Goal: Check status: Check status

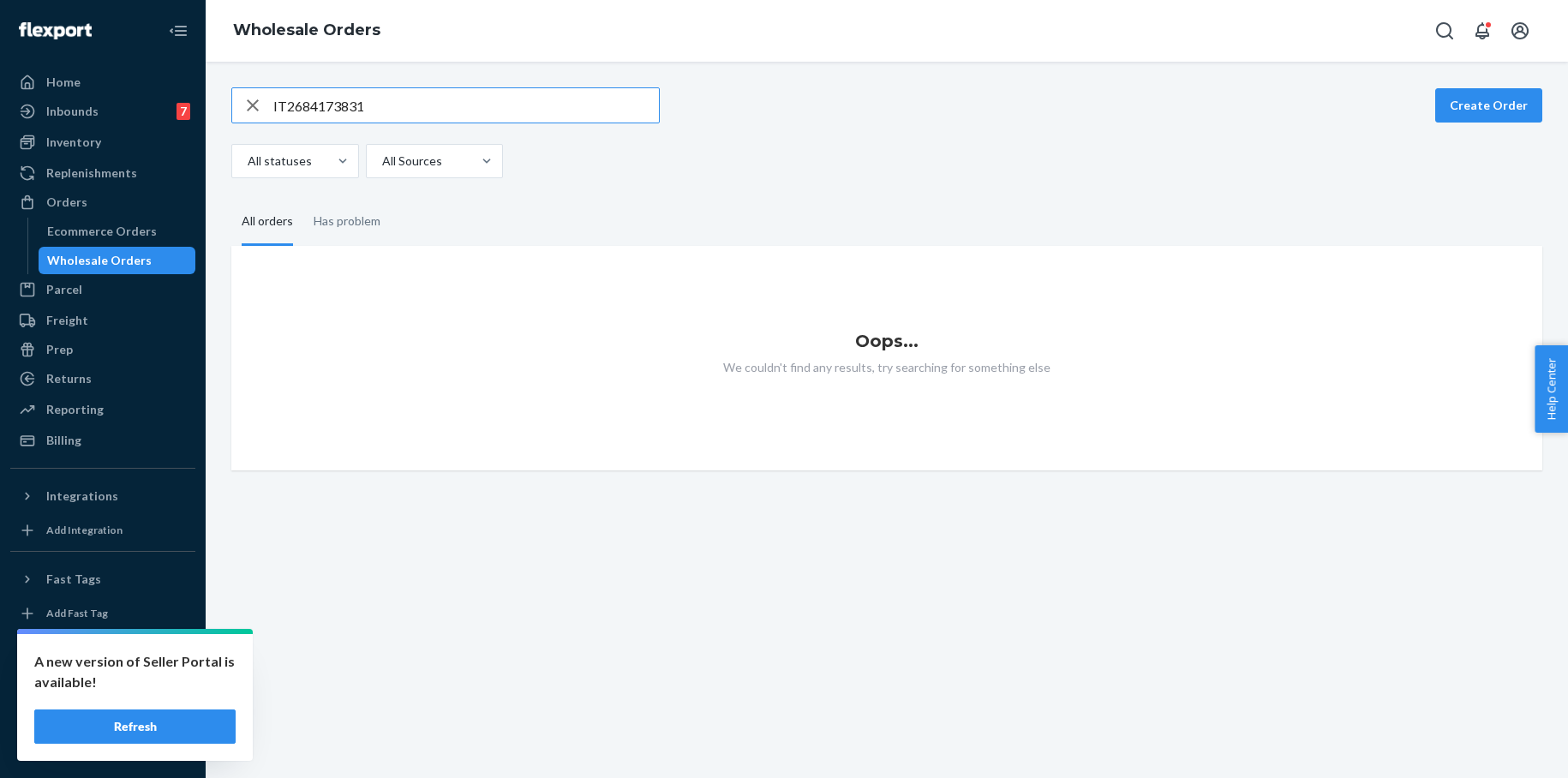
drag, startPoint x: 371, startPoint y: 107, endPoint x: 253, endPoint y: 101, distance: 118.2
click at [253, 101] on div "IT2684173831" at bounding box center [446, 105] width 427 height 35
type input "IT6192861076"
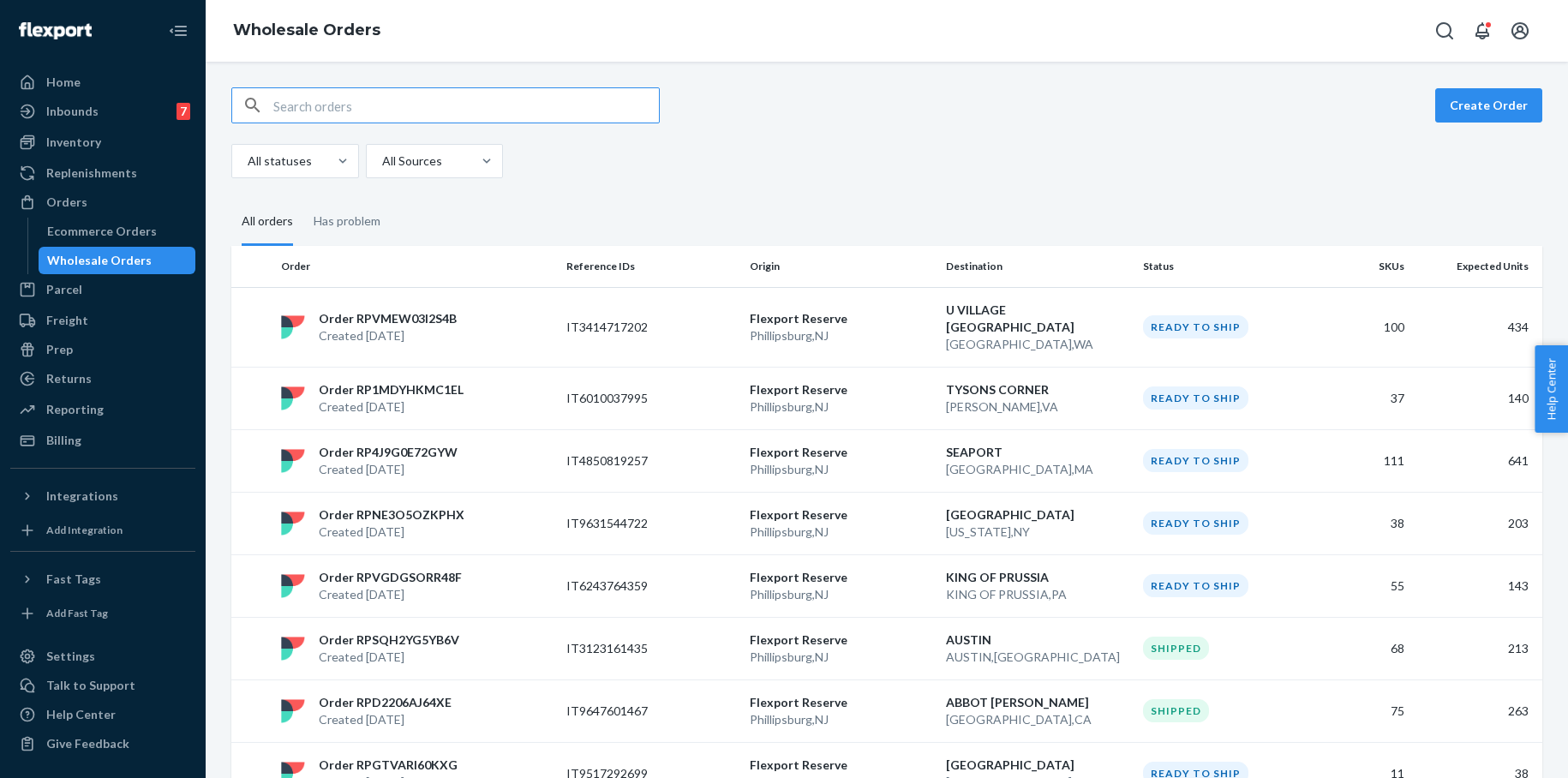
click at [347, 104] on input "text" at bounding box center [465, 105] width 385 height 35
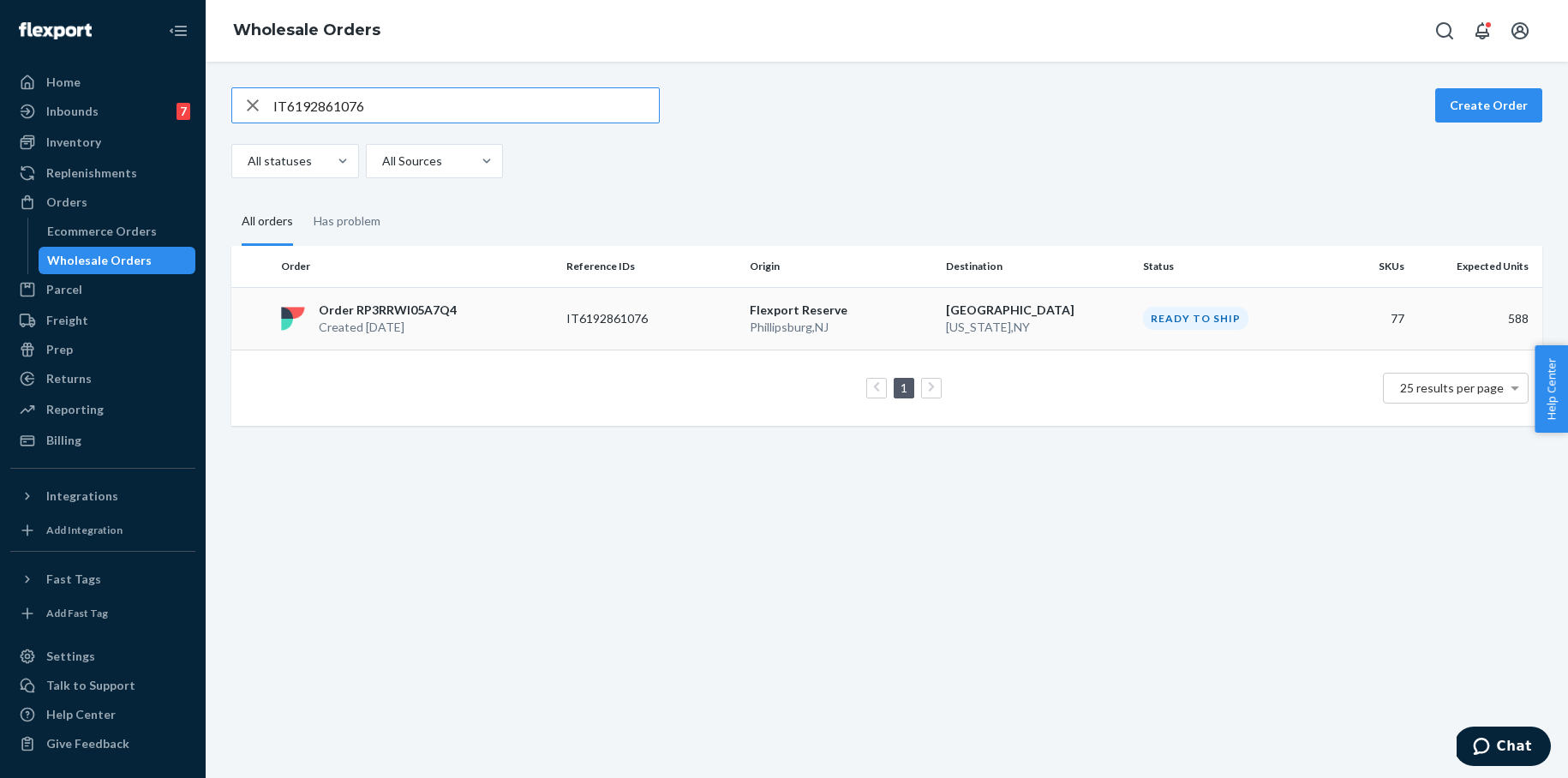
type input "IT6192861076"
click at [798, 310] on p "Flexport Reserve" at bounding box center [841, 310] width 183 height 17
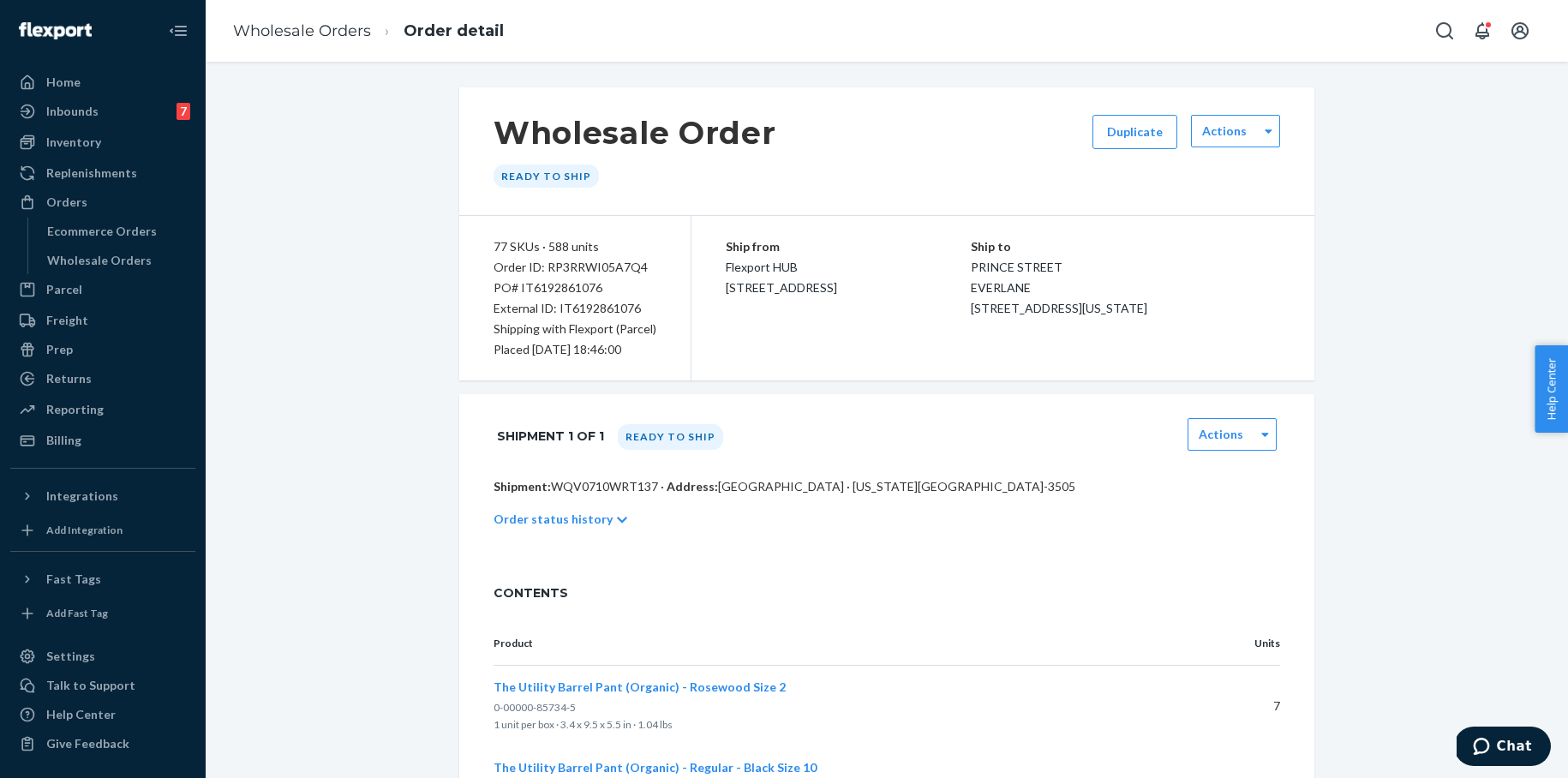
scroll to position [9, 0]
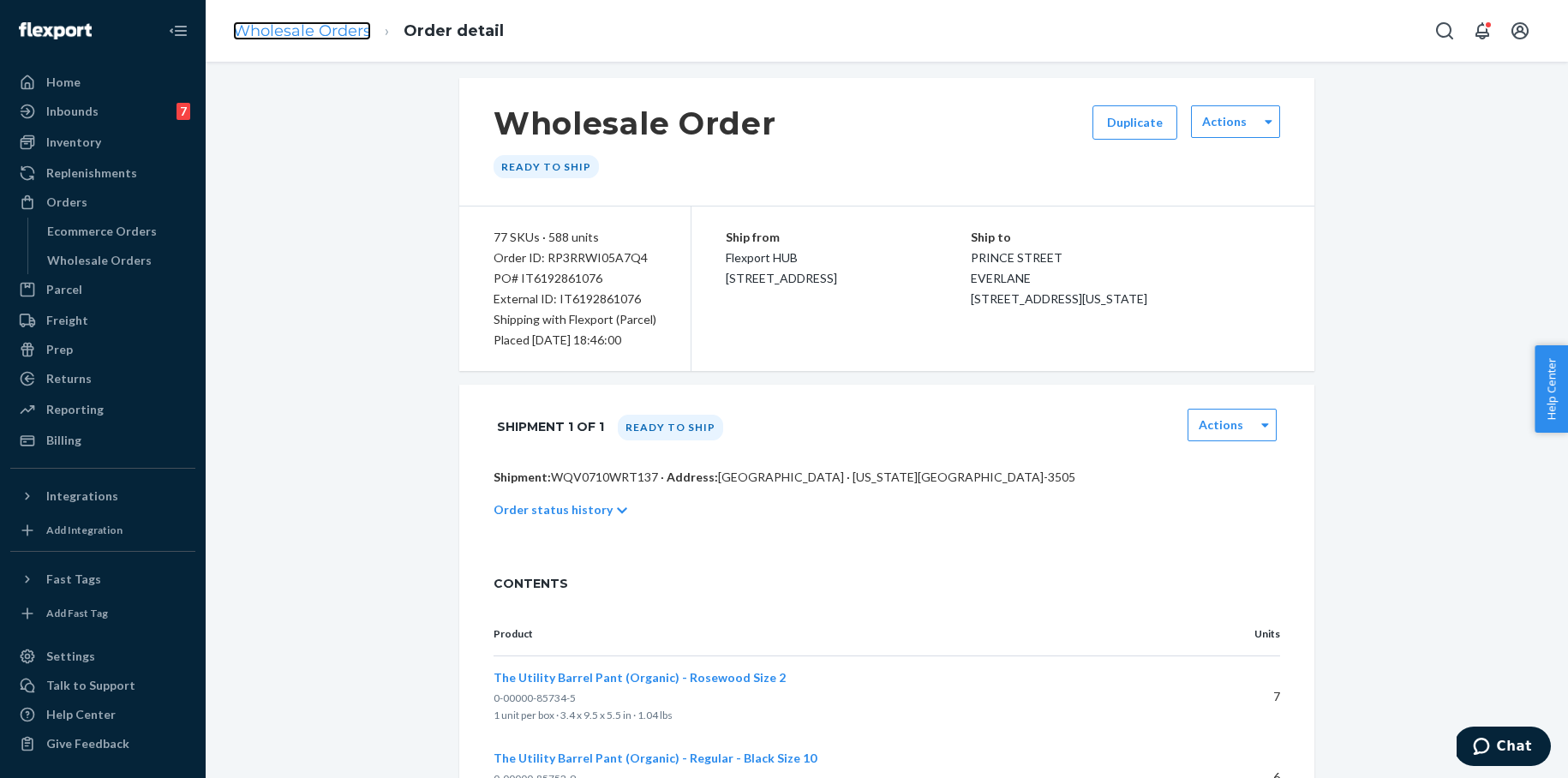
click at [306, 35] on link "Wholesale Orders" at bounding box center [302, 31] width 138 height 19
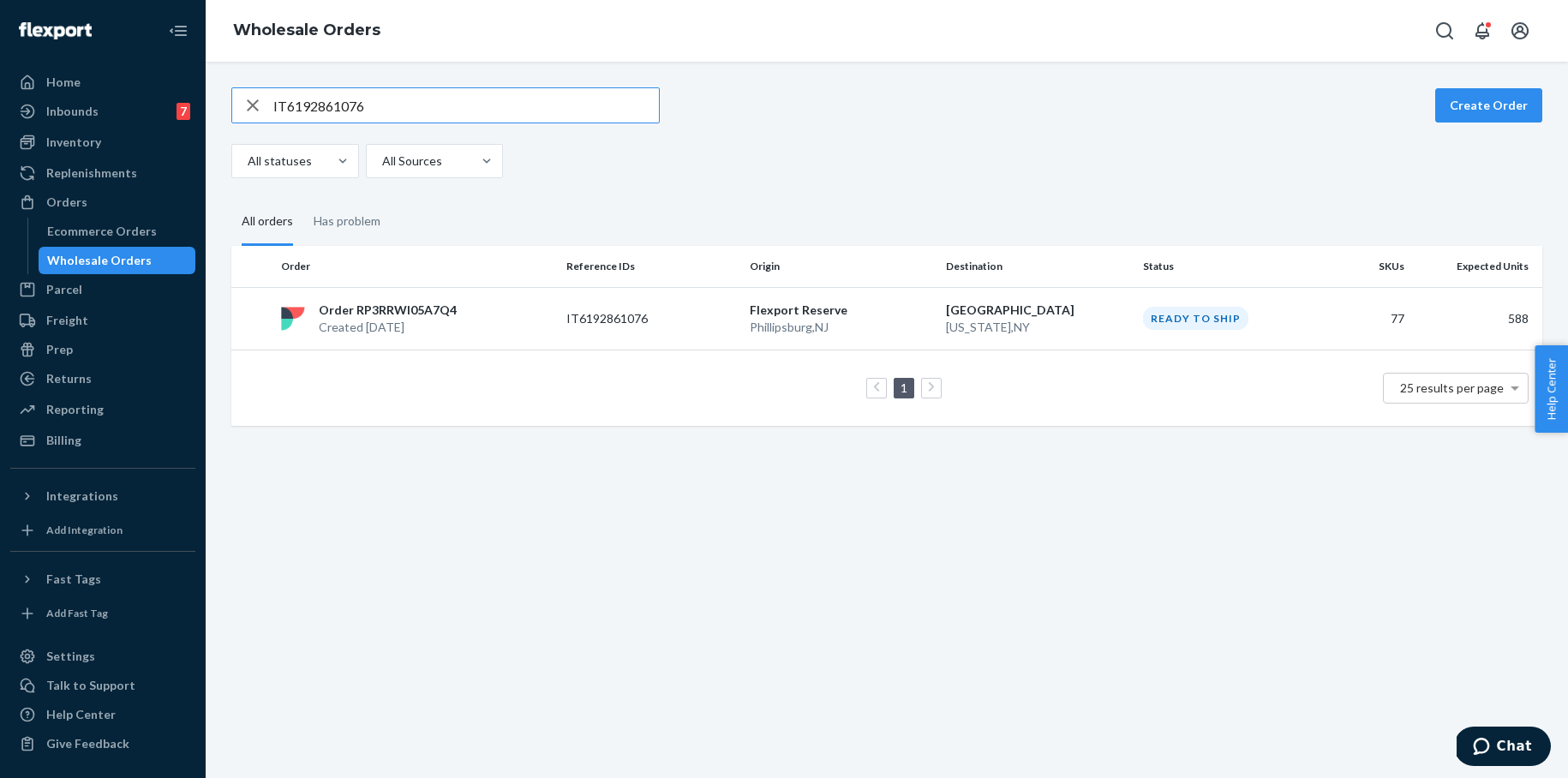
drag, startPoint x: 385, startPoint y: 110, endPoint x: 217, endPoint y: 103, distance: 168.1
click at [213, 103] on div "IT6192861076 Create Order All statuses All Sources All orders Has problem Order…" at bounding box center [886, 419] width 1362 height 716
drag, startPoint x: 370, startPoint y: 111, endPoint x: 228, endPoint y: 102, distance: 142.3
click at [228, 102] on div "IT4937315659 Create Order All statuses All Sources All orders Has problem Order…" at bounding box center [887, 256] width 1337 height 338
paste input "6192861076"
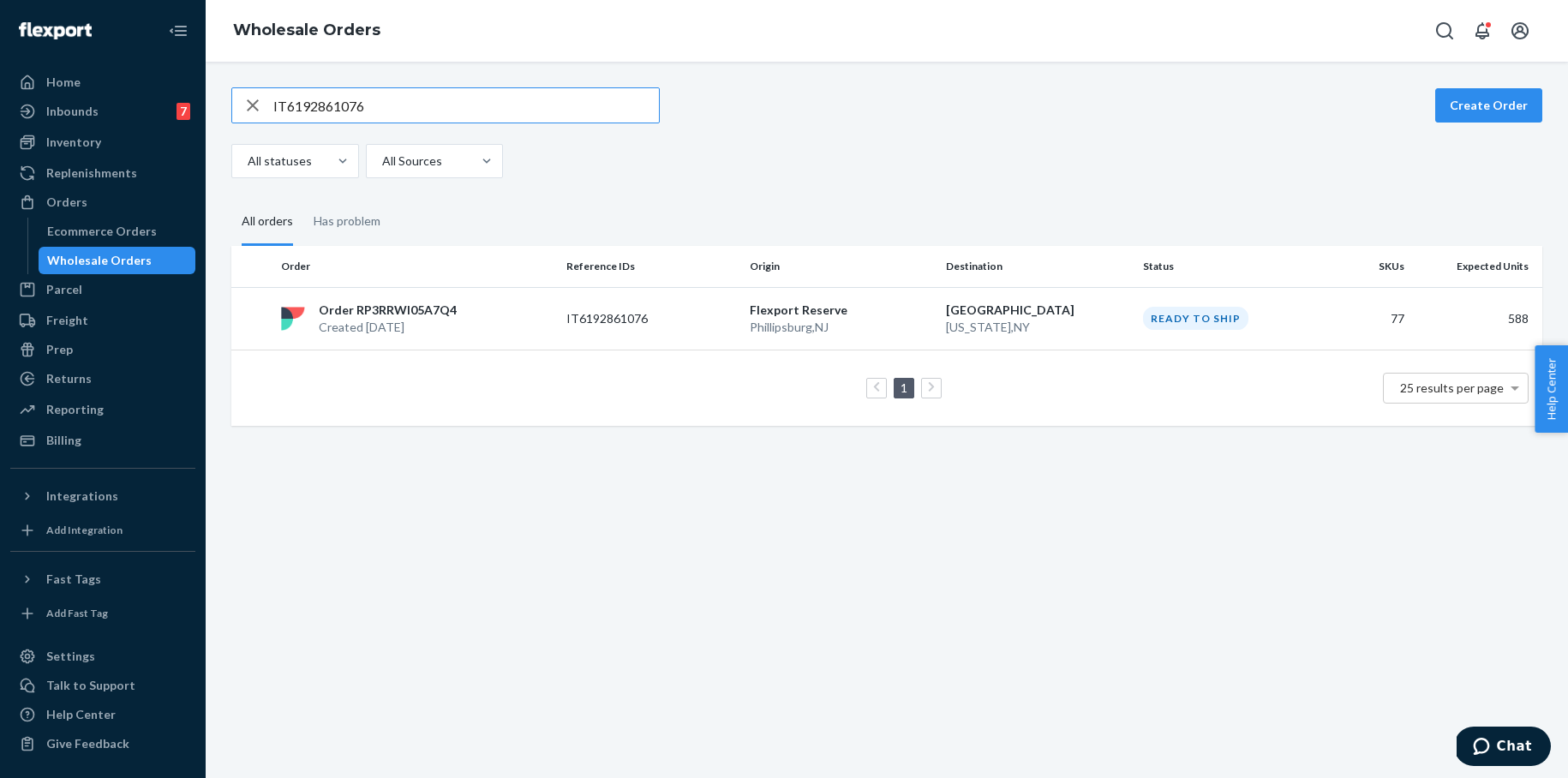
type input "IT6192861076"
click at [481, 424] on td "1 25 results per page" at bounding box center [887, 388] width 1311 height 76
click at [1203, 321] on div "Ready to ship" at bounding box center [1195, 318] width 105 height 23
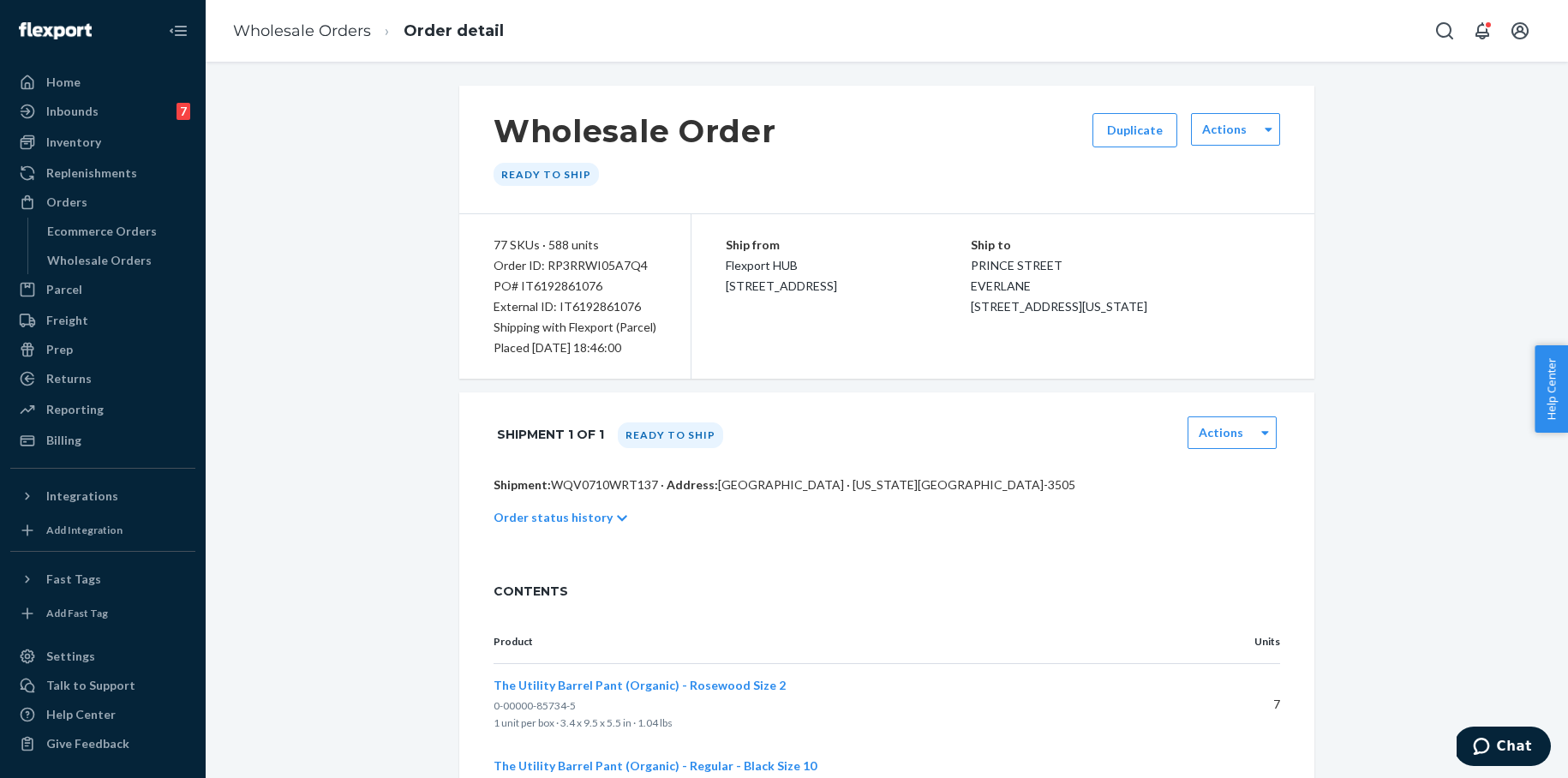
scroll to position [4, 0]
drag, startPoint x: 548, startPoint y: 265, endPoint x: 660, endPoint y: 264, distance: 112.0
click at [653, 264] on div "Order ID: RP3RRWI05A7Q4" at bounding box center [574, 263] width 162 height 21
copy div "RP3RRWI05A7Q4"
click at [318, 36] on link "Wholesale Orders" at bounding box center [302, 31] width 138 height 19
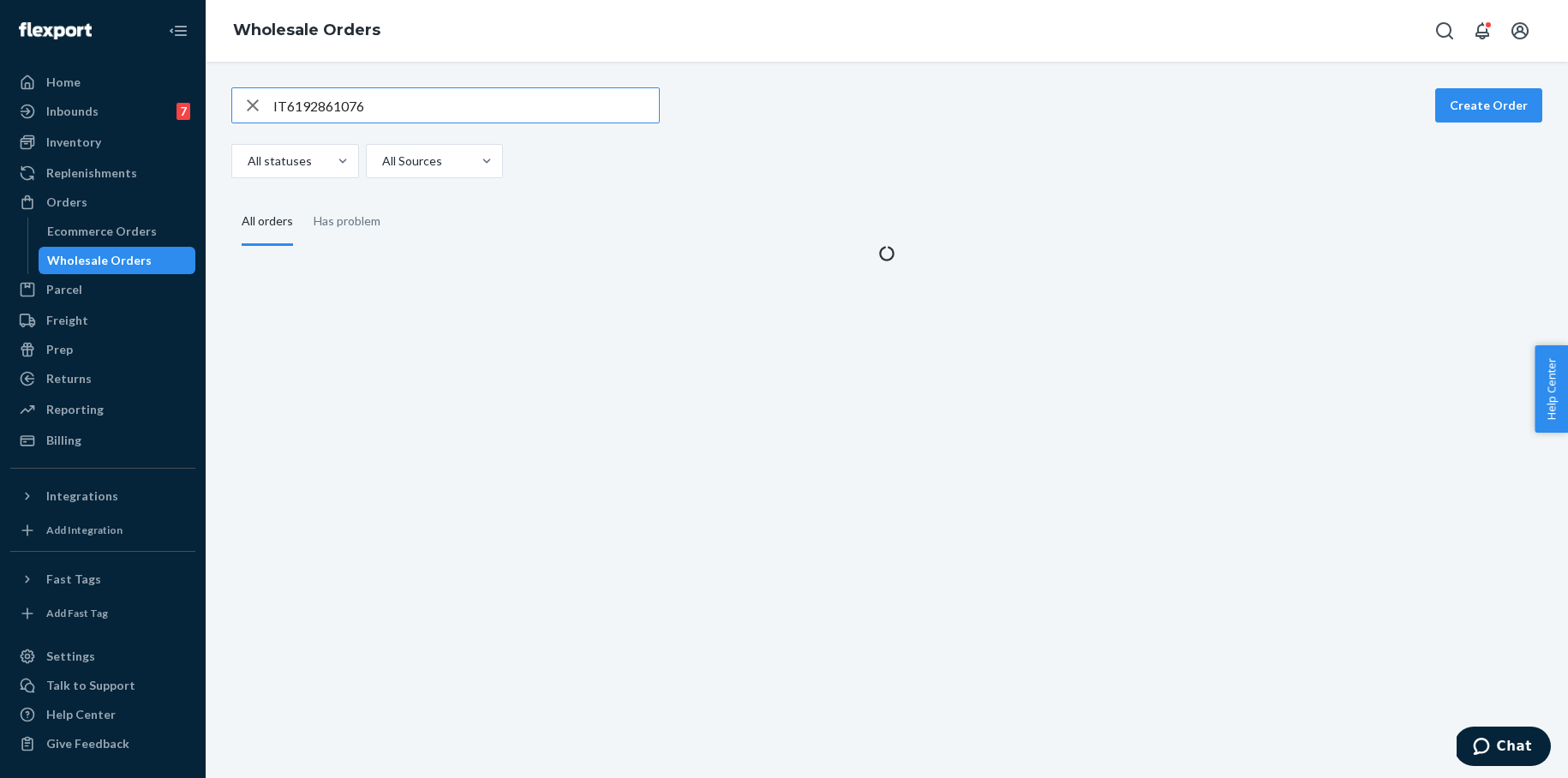
drag, startPoint x: 377, startPoint y: 109, endPoint x: 243, endPoint y: 104, distance: 134.1
click at [243, 104] on div "IT6192861076" at bounding box center [446, 105] width 427 height 35
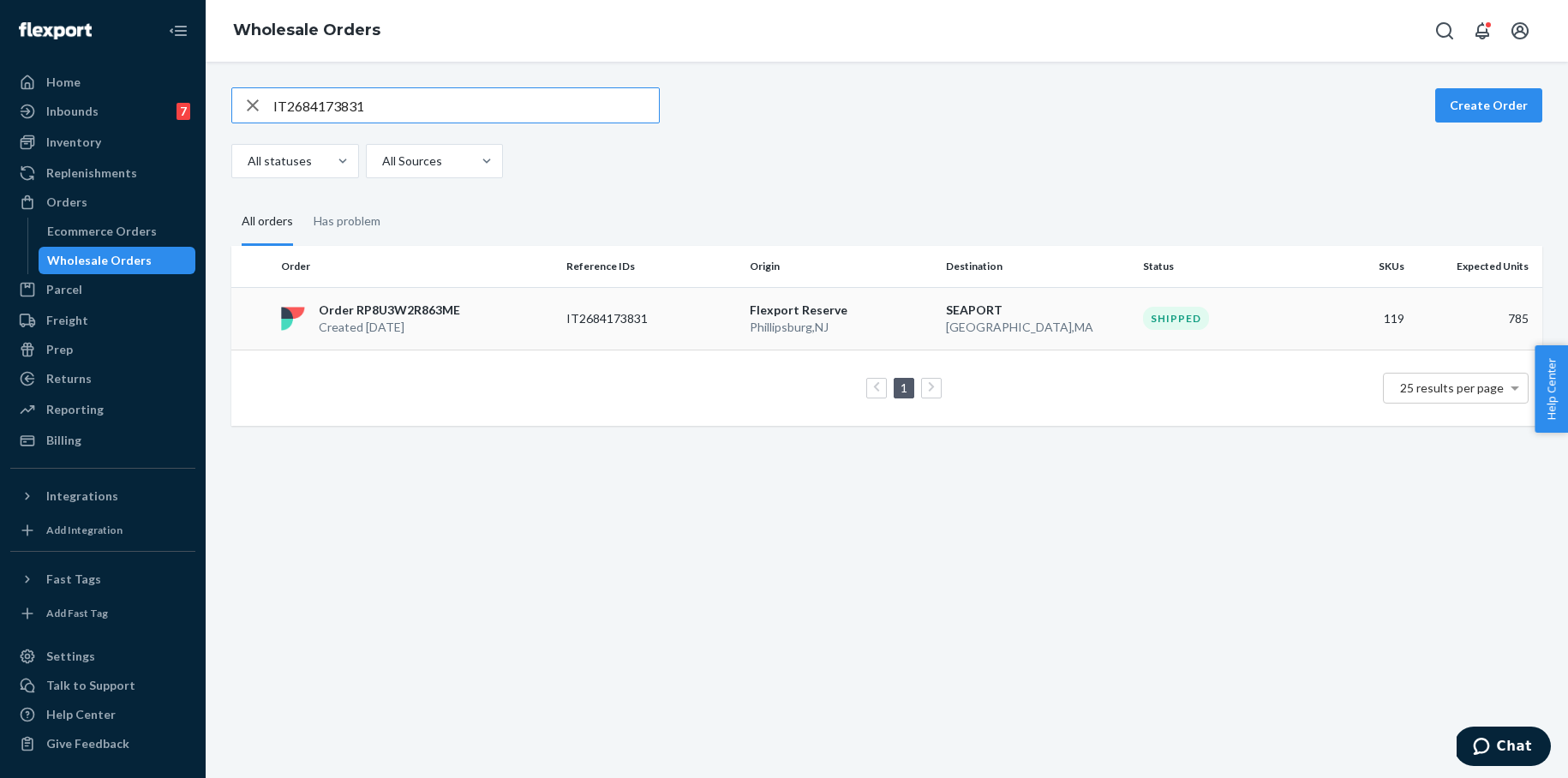
type input "IT2684173831"
click at [406, 312] on p "Order RP8U3W2R863ME" at bounding box center [389, 310] width 142 height 17
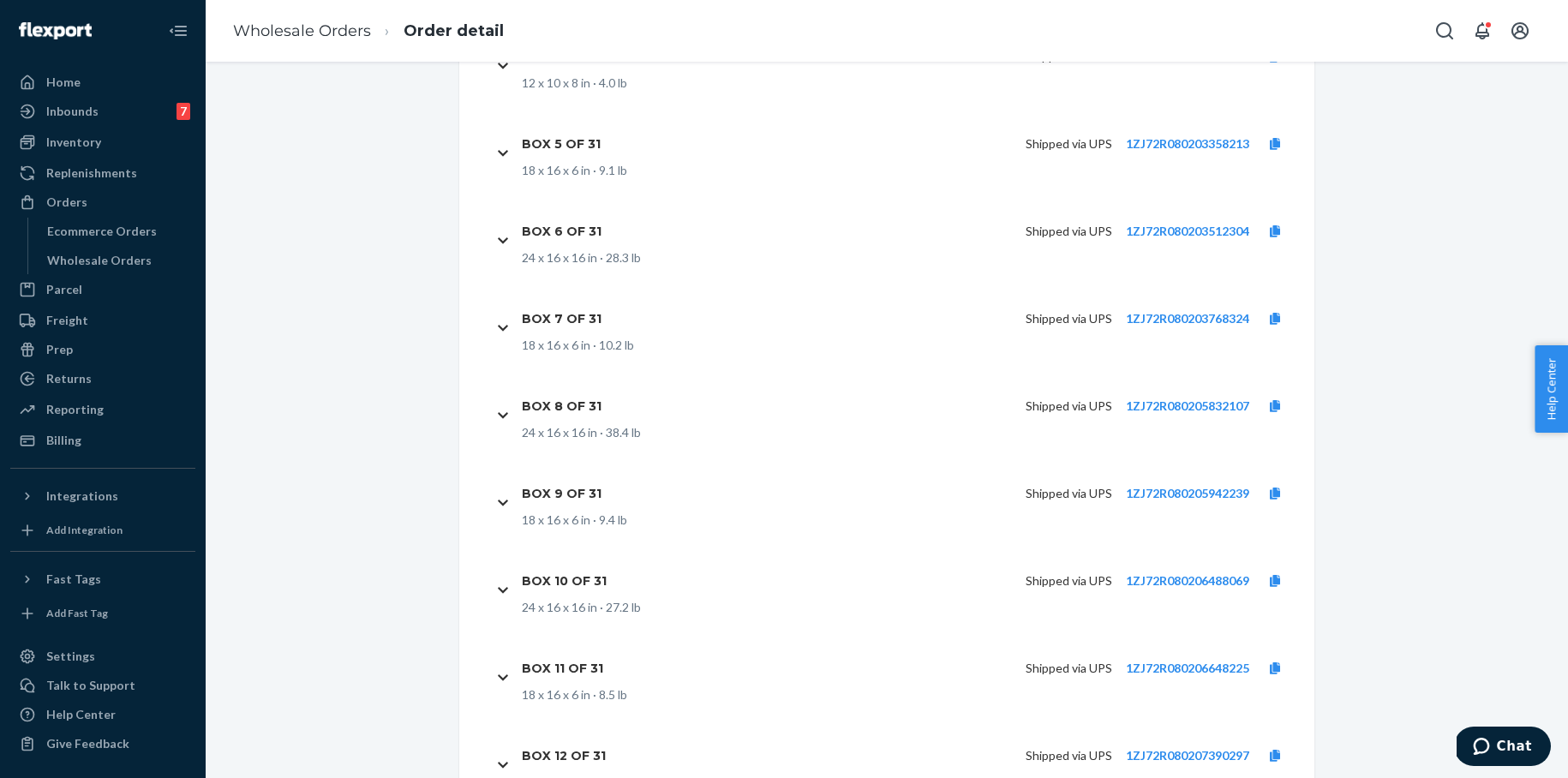
scroll to position [11680, 0]
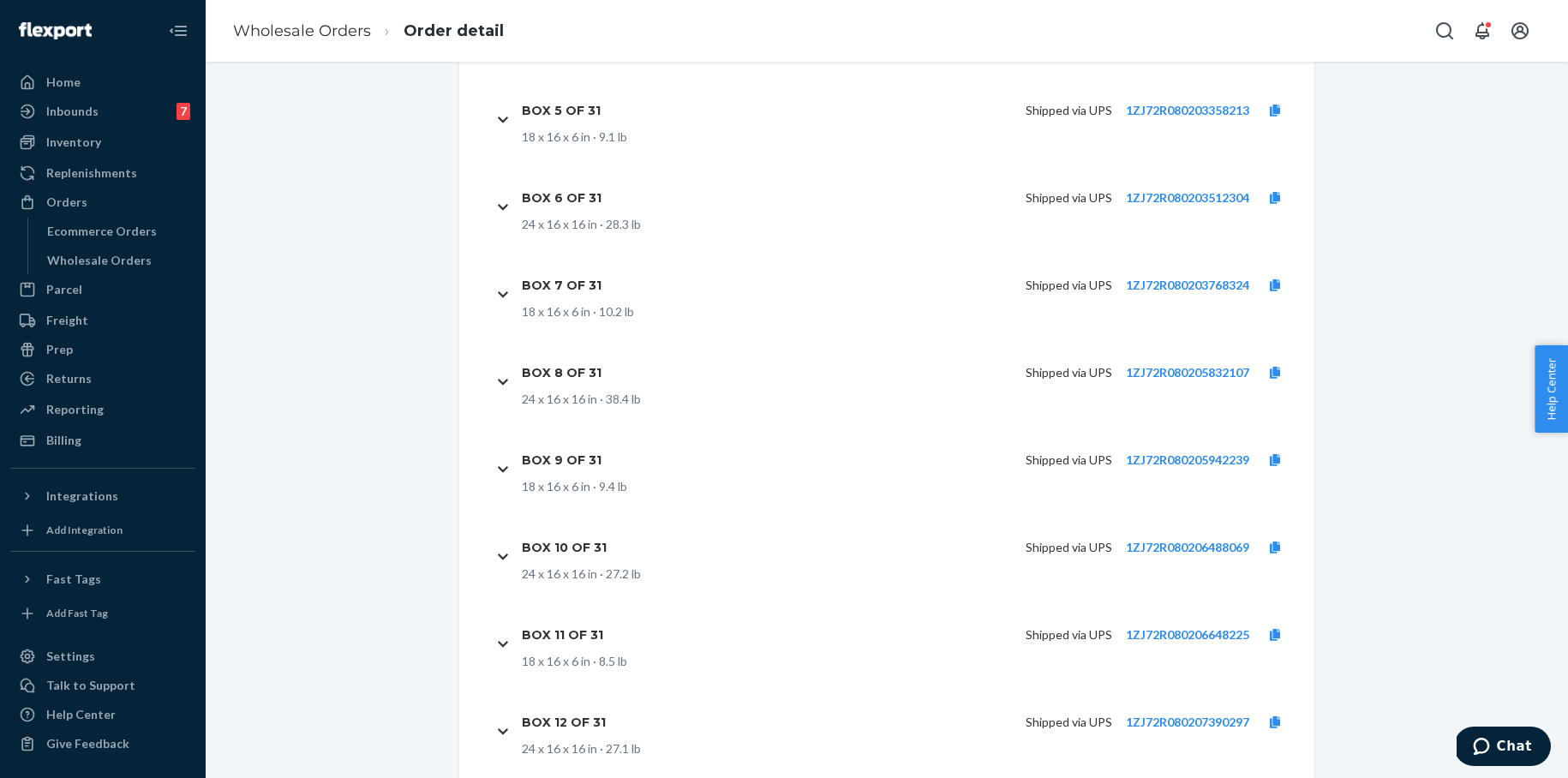
click at [332, 34] on link "Wholesale Orders" at bounding box center [302, 31] width 138 height 19
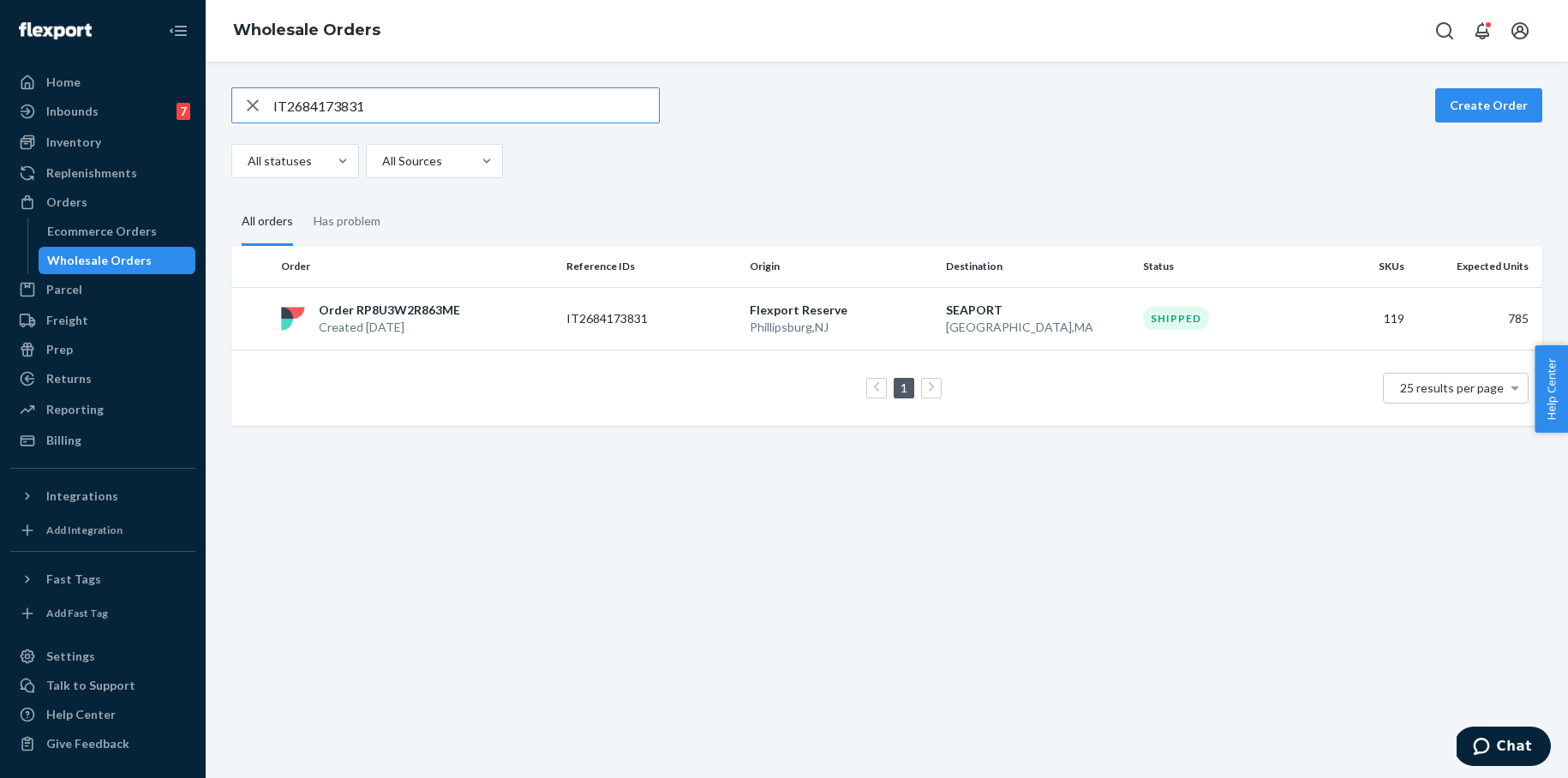
drag, startPoint x: 363, startPoint y: 105, endPoint x: 214, endPoint y: 104, distance: 149.0
click at [216, 103] on div "IT2684173831 Create Order All statuses All Sources All orders Has problem Order…" at bounding box center [886, 419] width 1362 height 716
type input "IT9647601467"
click at [657, 320] on p "IT9647601467" at bounding box center [635, 319] width 137 height 17
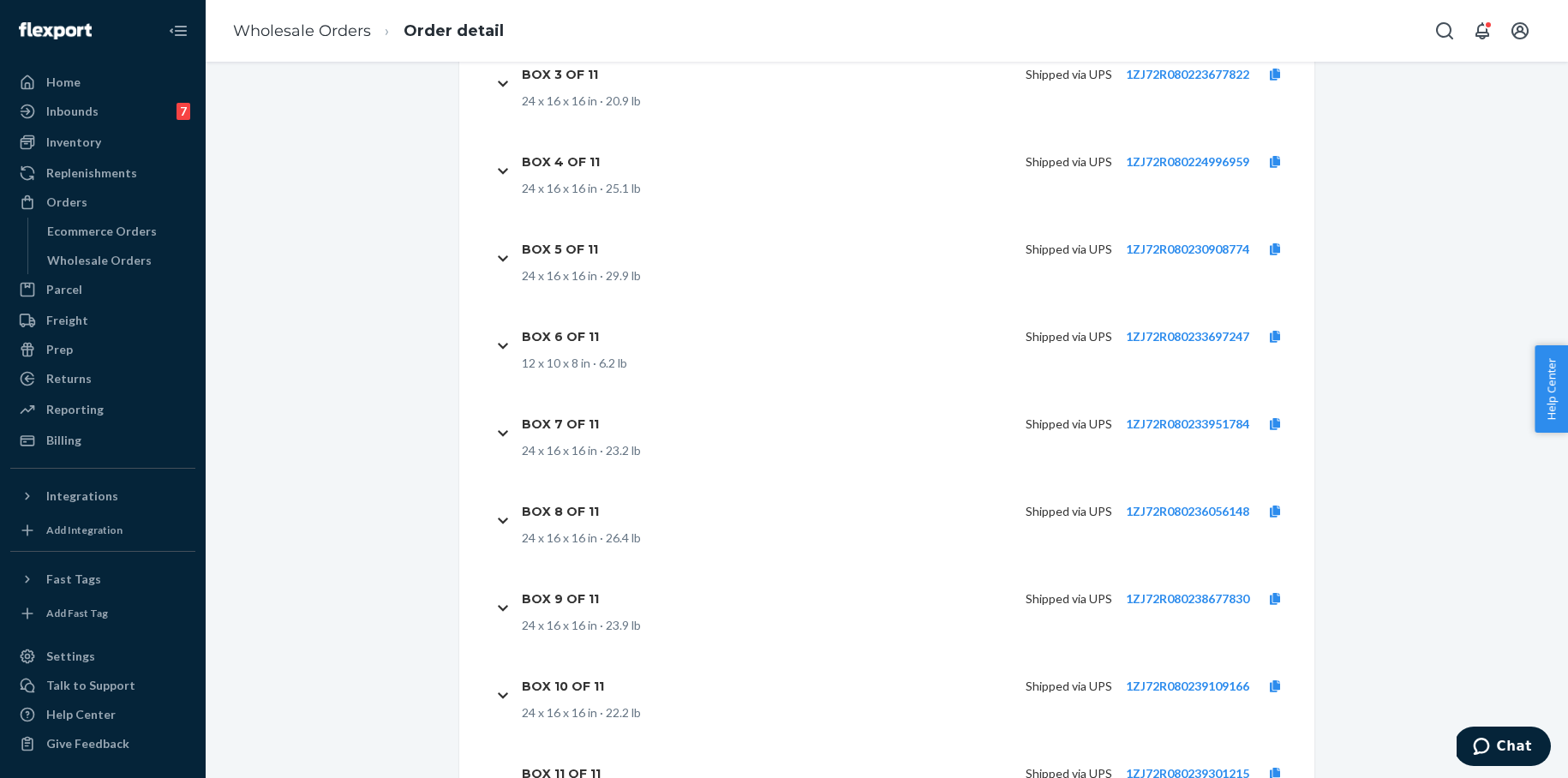
scroll to position [7240, 0]
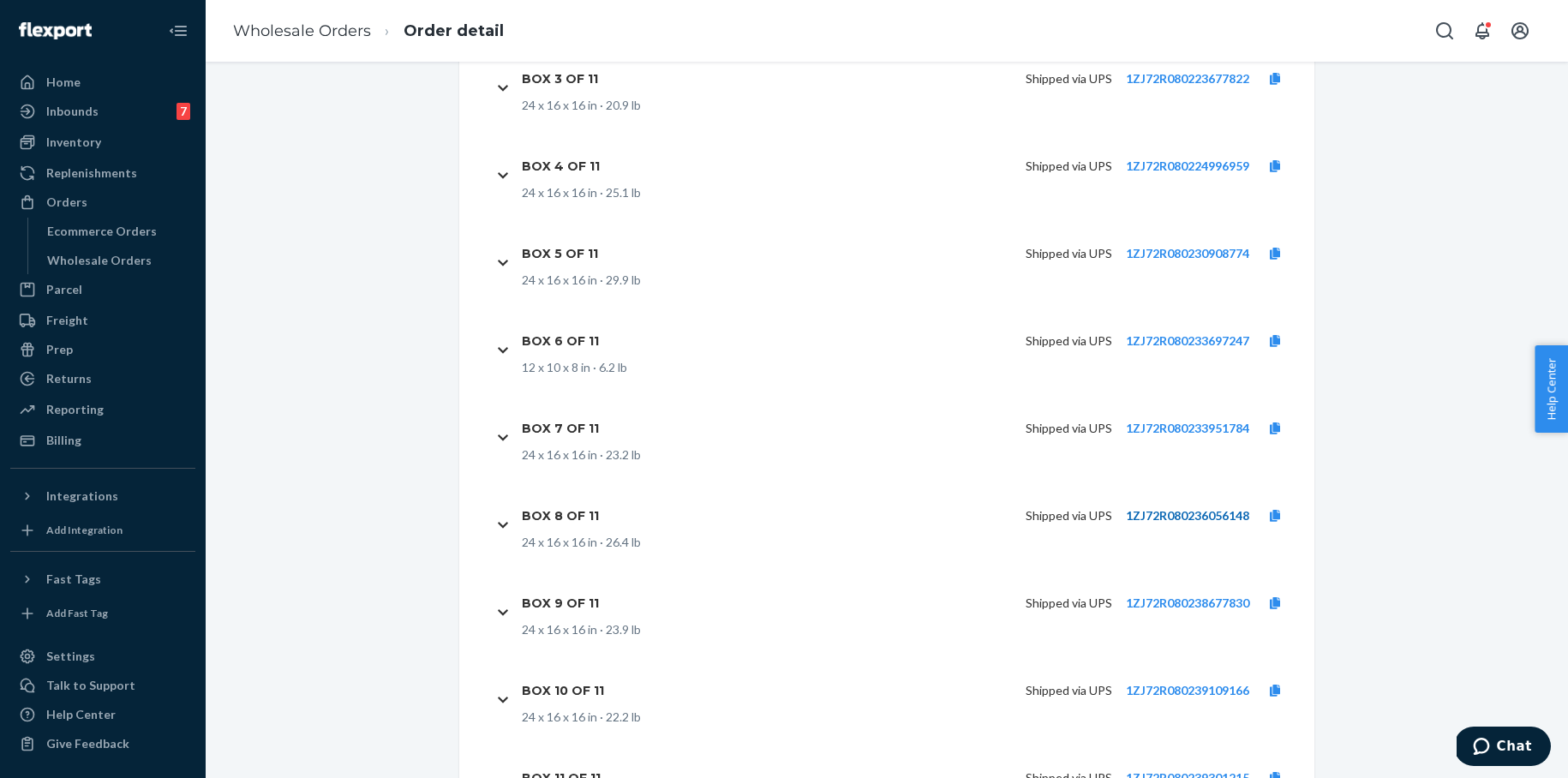
click at [1176, 508] on link "1ZJ72R080236056148" at bounding box center [1187, 515] width 123 height 15
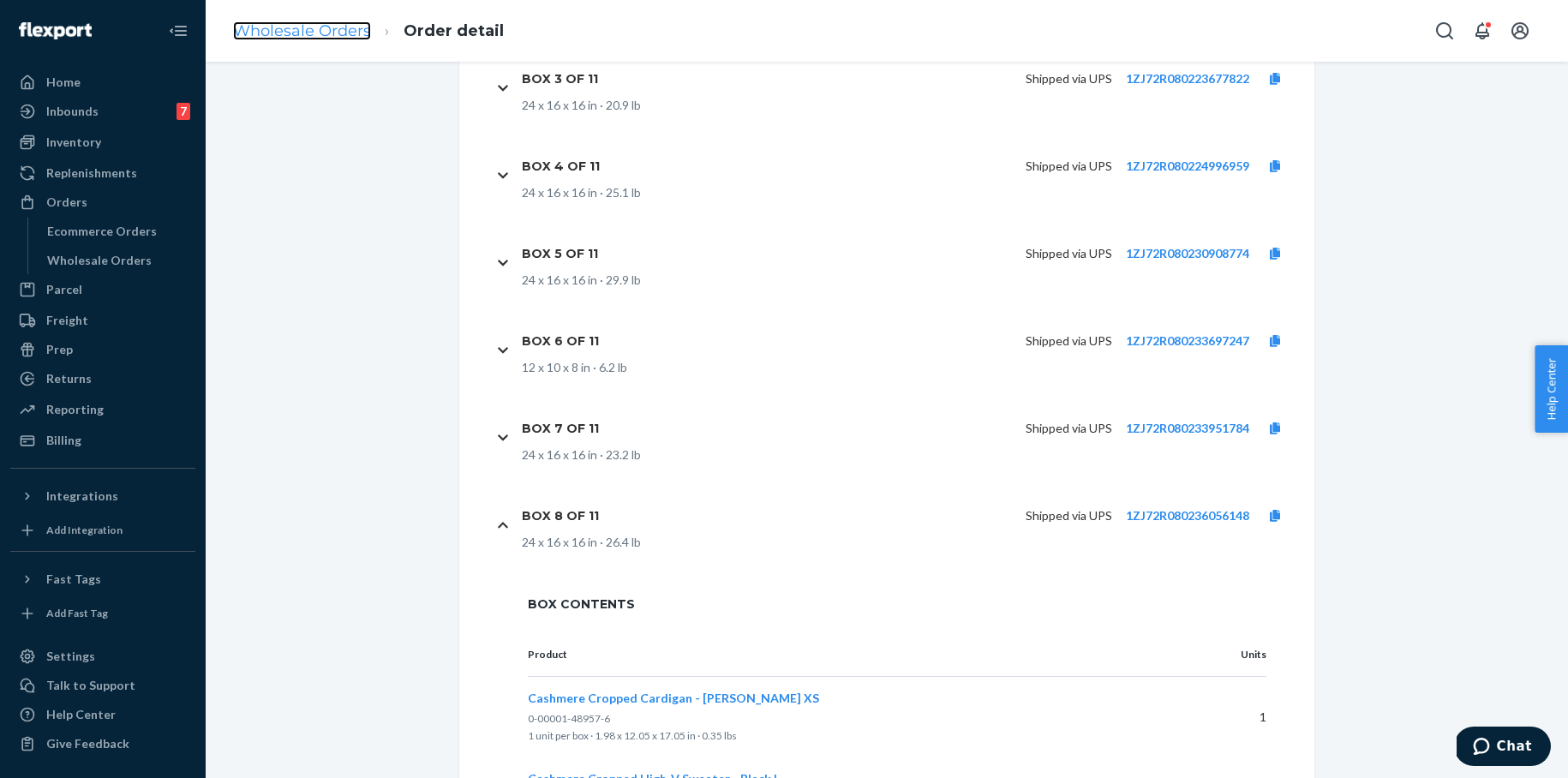
click at [324, 34] on link "Wholesale Orders" at bounding box center [302, 31] width 138 height 19
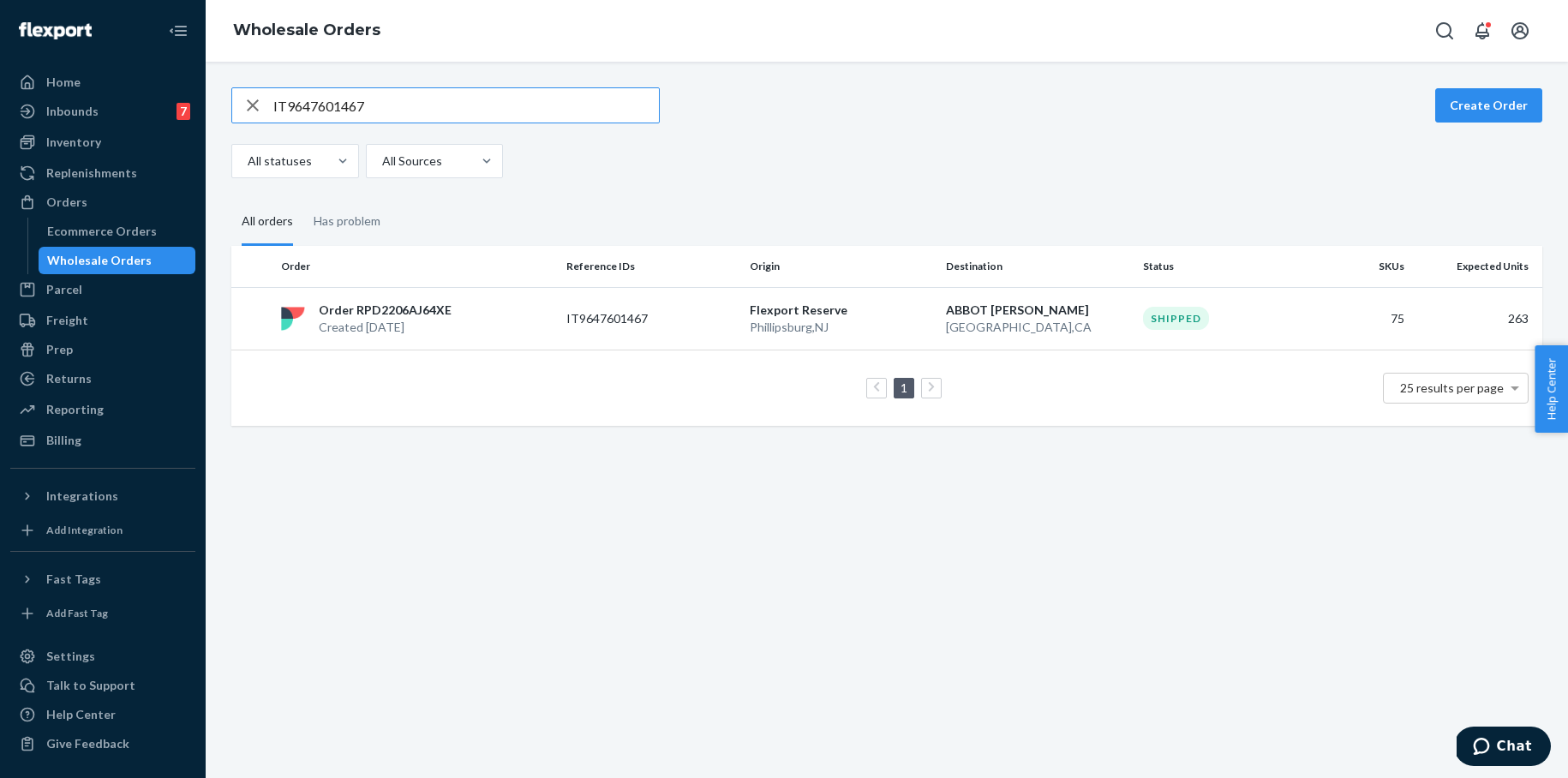
drag, startPoint x: 276, startPoint y: 111, endPoint x: 227, endPoint y: 111, distance: 49.0
click at [227, 110] on div "IT9647601467 Create Order All statuses All Sources All orders Has problem Order…" at bounding box center [887, 256] width 1337 height 338
type input "IT3123161435"
click at [813, 319] on p "Phillipsburg , NJ" at bounding box center [841, 327] width 183 height 17
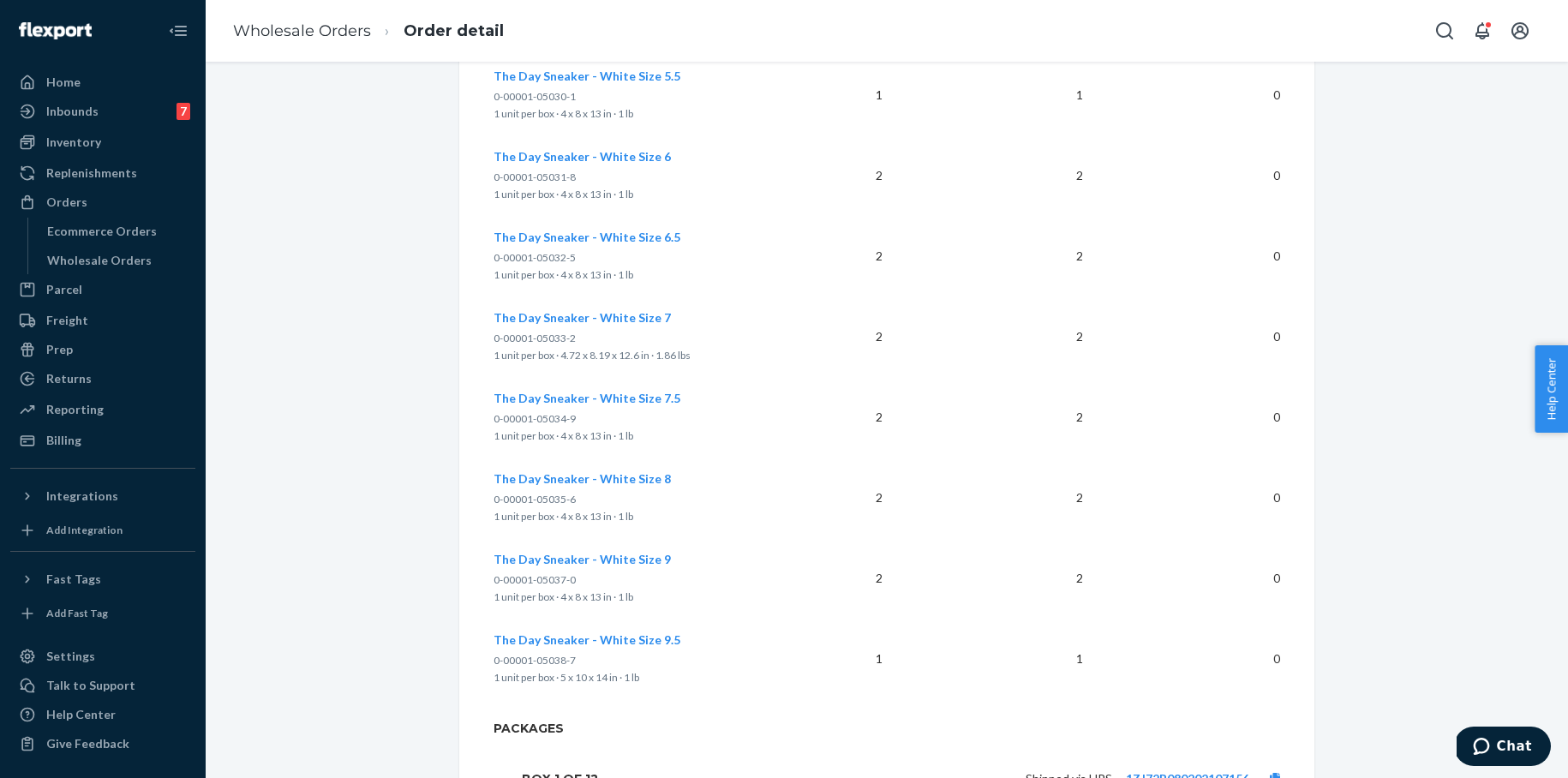
scroll to position [6872, 0]
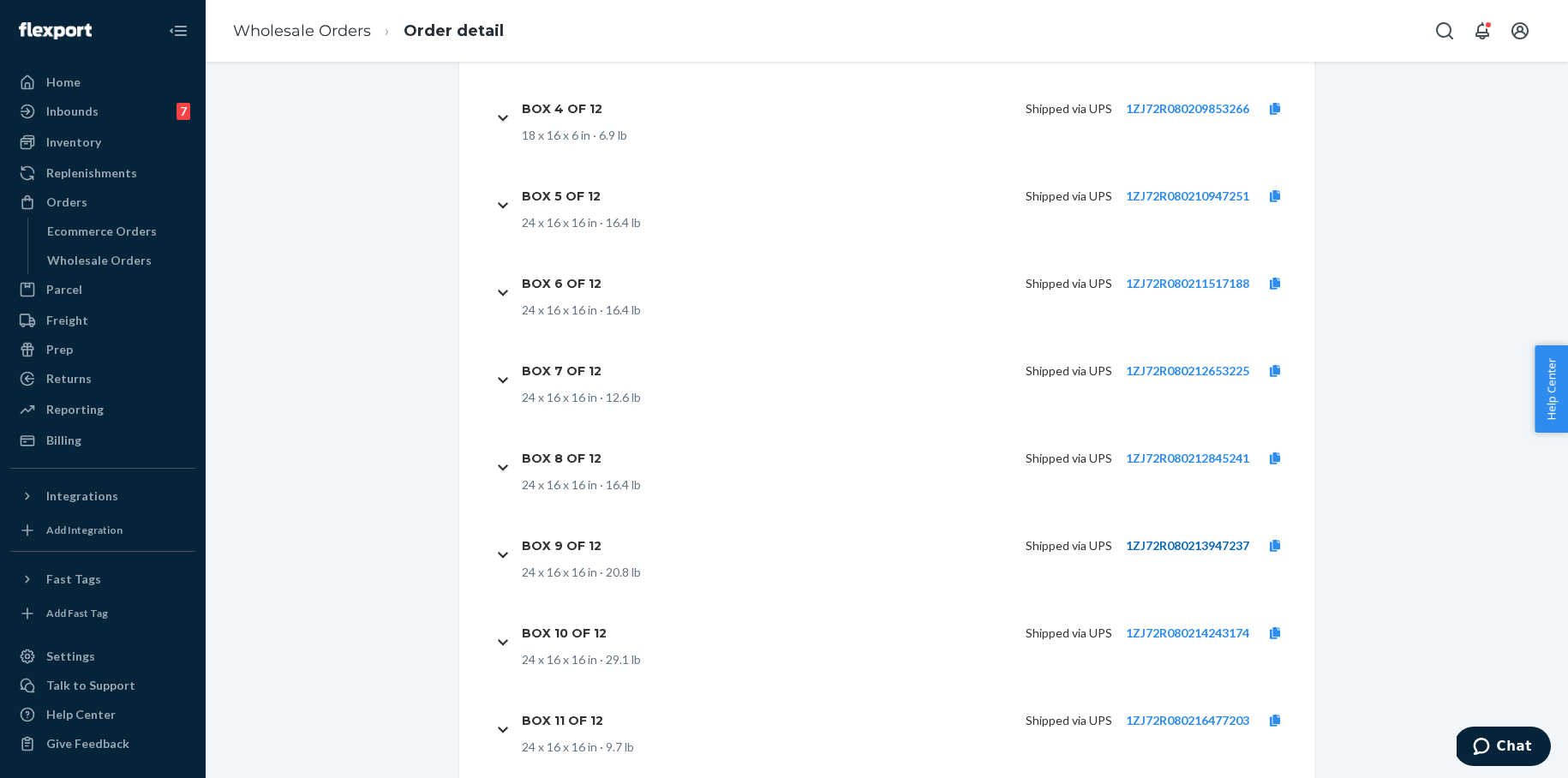
click at [1191, 538] on link "1ZJ72R080213947237" at bounding box center [1187, 545] width 123 height 15
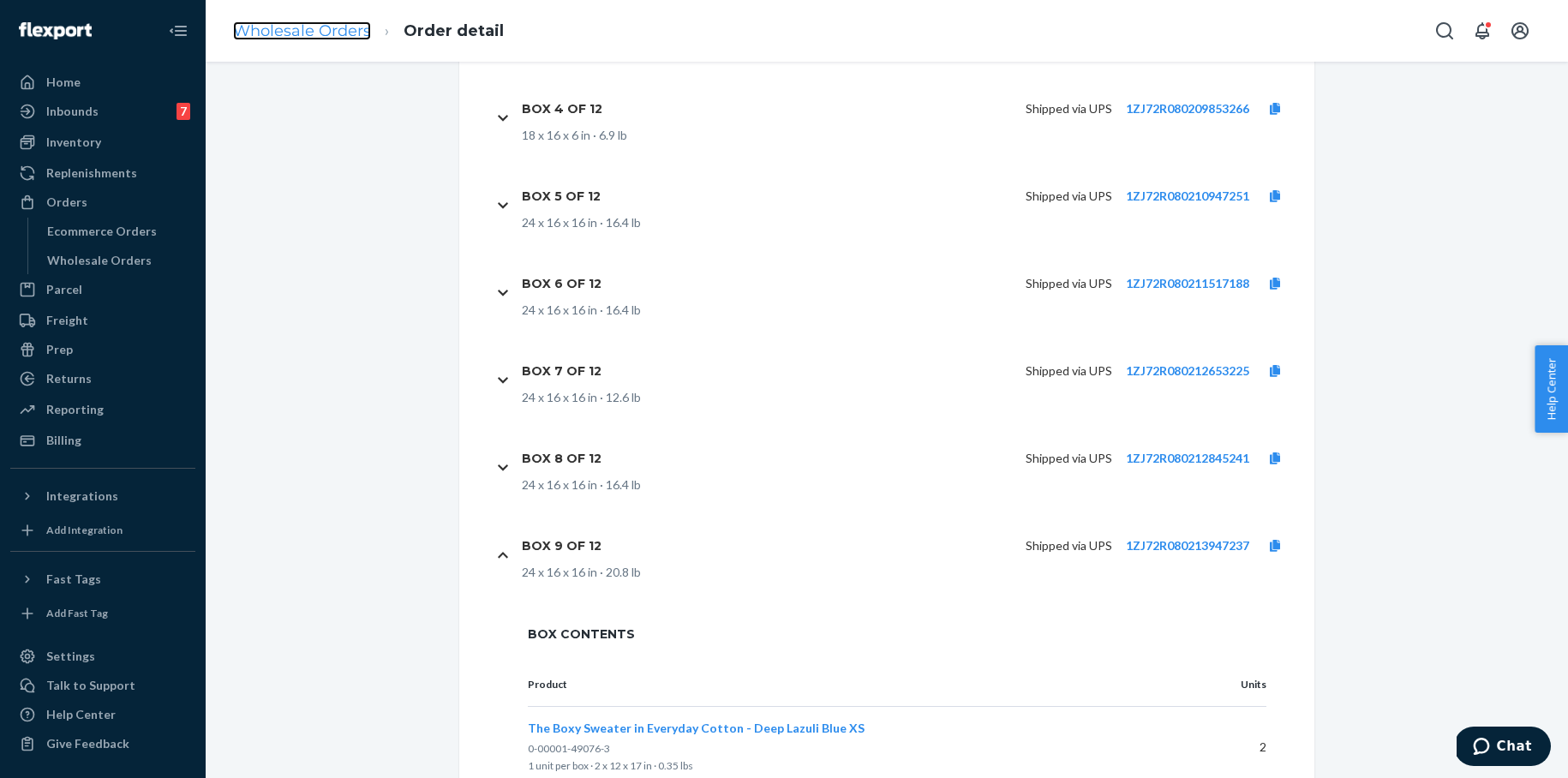
click at [331, 32] on link "Wholesale Orders" at bounding box center [302, 31] width 138 height 19
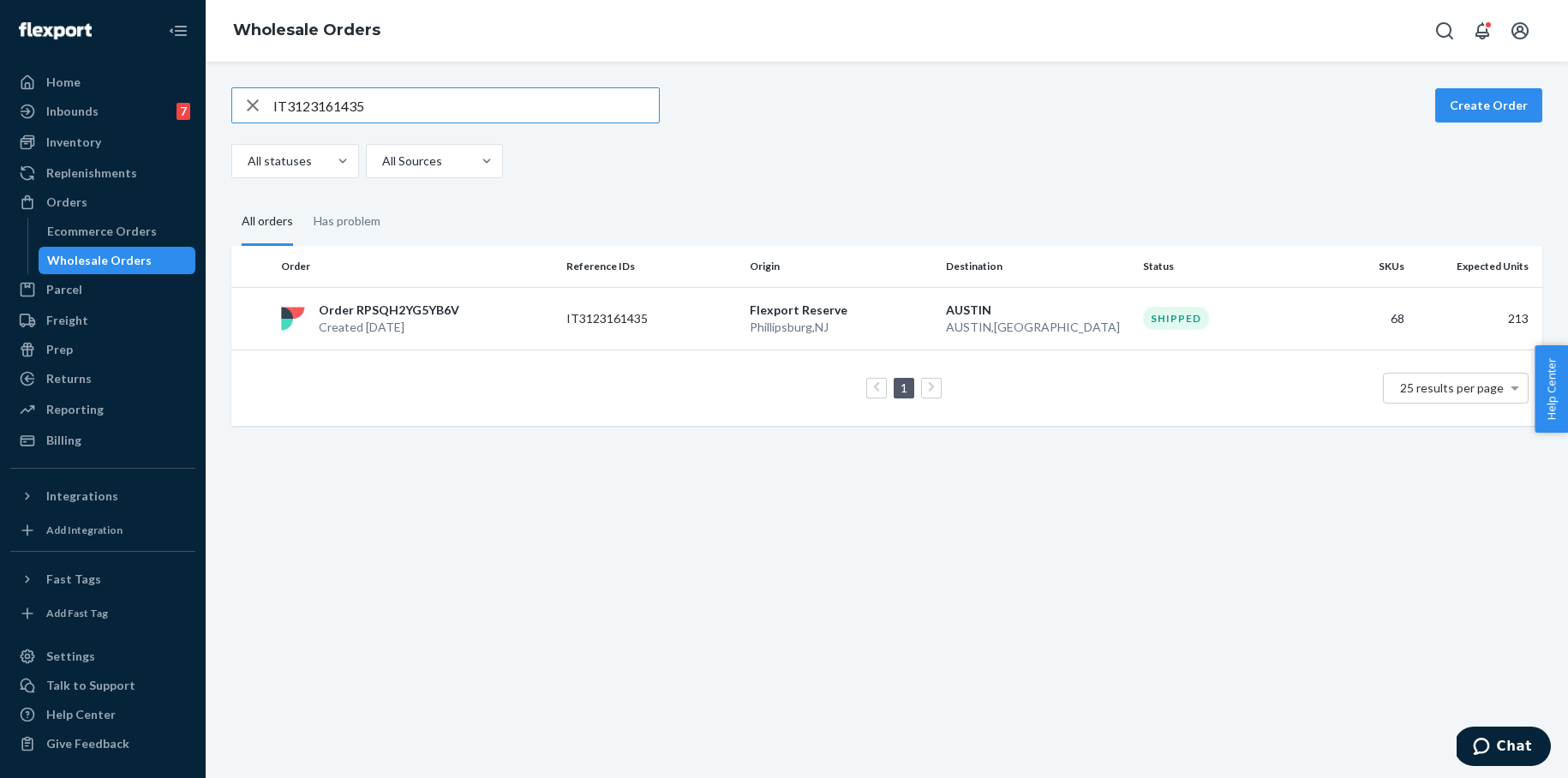
drag, startPoint x: 385, startPoint y: 105, endPoint x: 220, endPoint y: 104, distance: 165.0
click at [220, 104] on div "IT3123161435 Create Order All statuses All Sources All orders Has problem Order…" at bounding box center [887, 256] width 1337 height 338
type input "IT6243764359"
click at [1015, 307] on p "KING OF PRUSSIA" at bounding box center [1037, 310] width 183 height 17
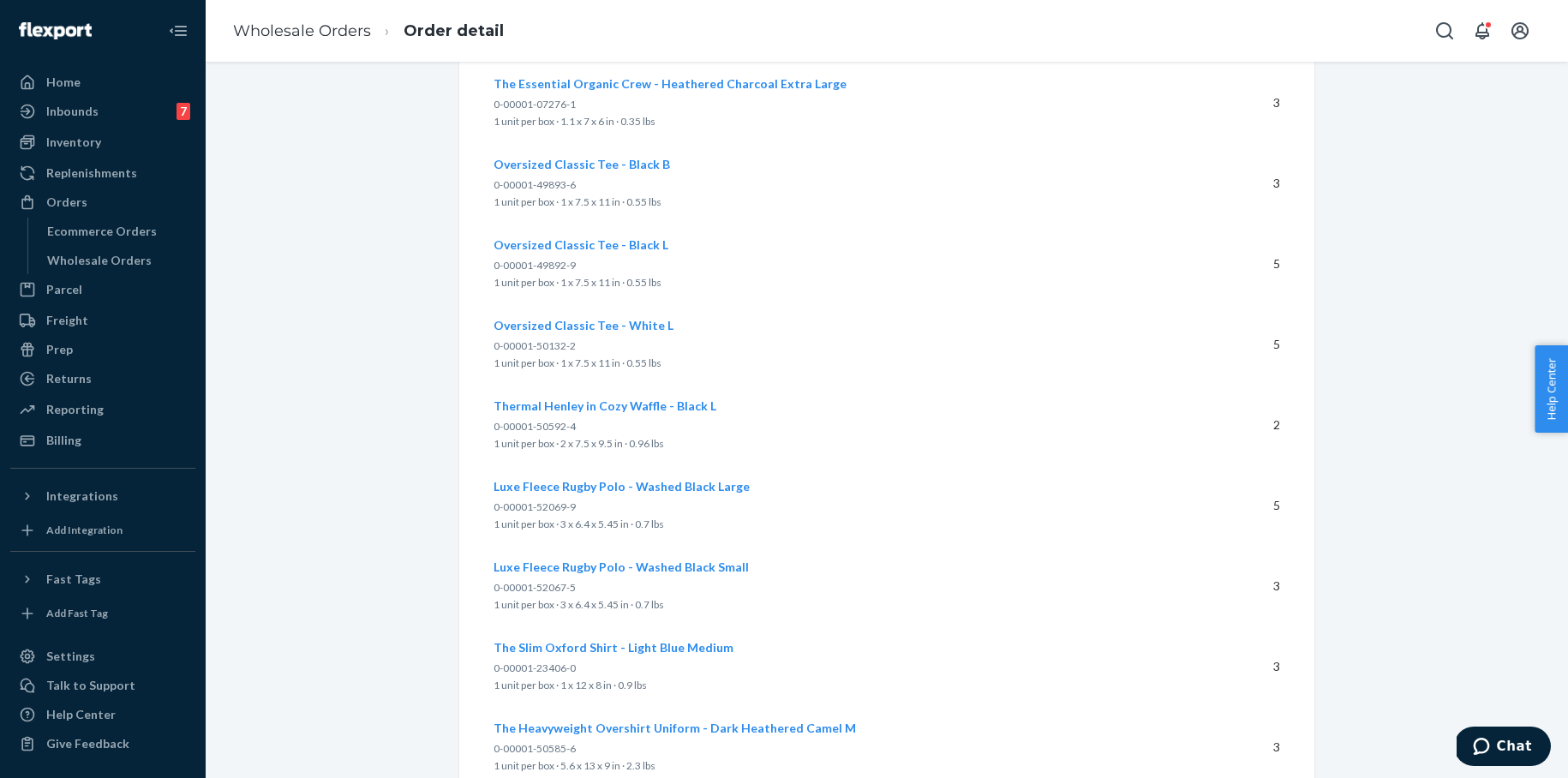
scroll to position [4379, 0]
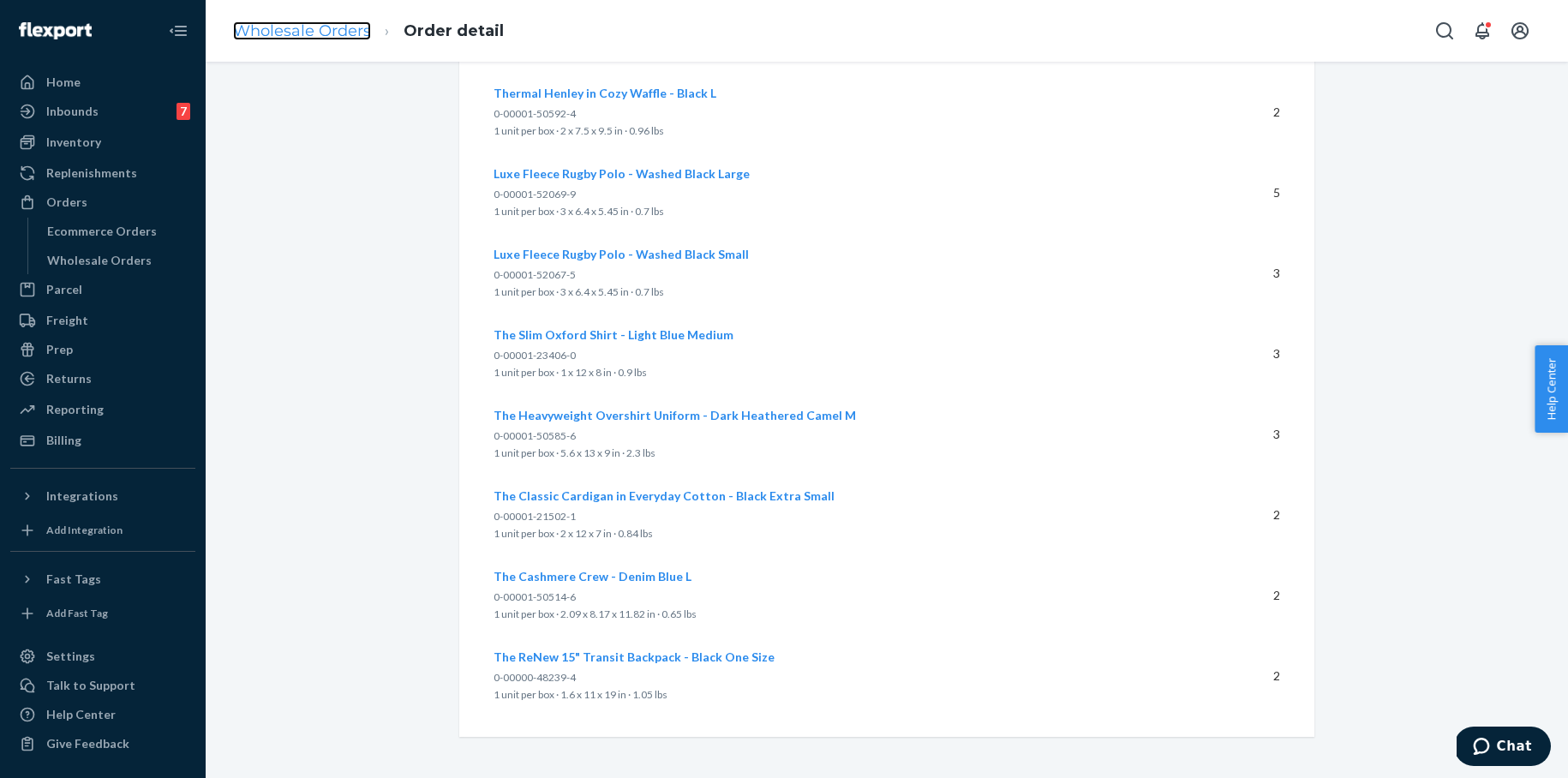
click at [337, 26] on link "Wholesale Orders" at bounding box center [302, 31] width 138 height 19
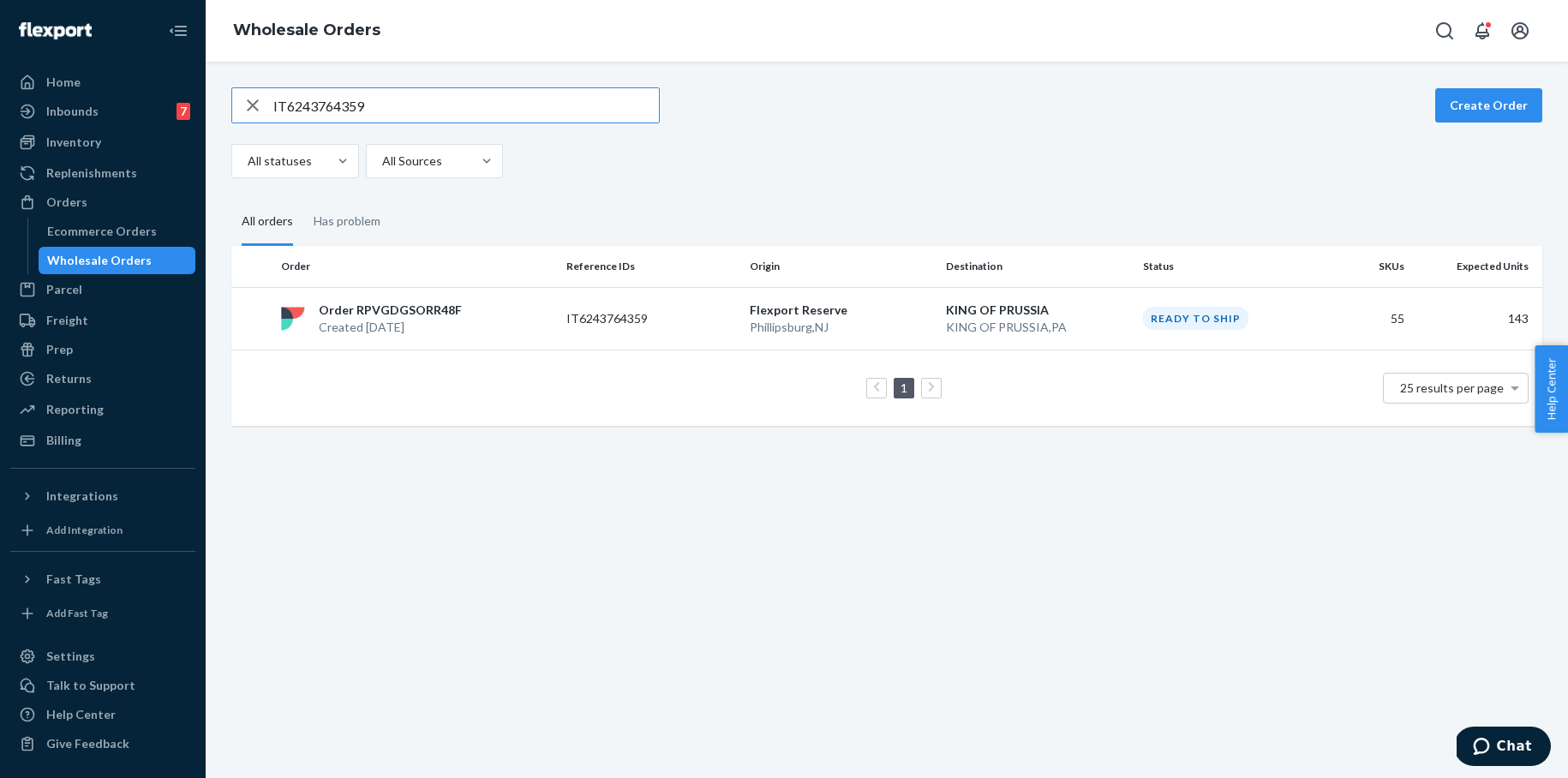
drag, startPoint x: 367, startPoint y: 107, endPoint x: 209, endPoint y: 101, distance: 158.1
click at [208, 101] on div "IT6243764359 Create Order All statuses All Sources All orders Has problem Order…" at bounding box center [886, 419] width 1362 height 716
type input "IT9631544722"
click at [626, 326] on p "IT9631544722" at bounding box center [635, 319] width 137 height 17
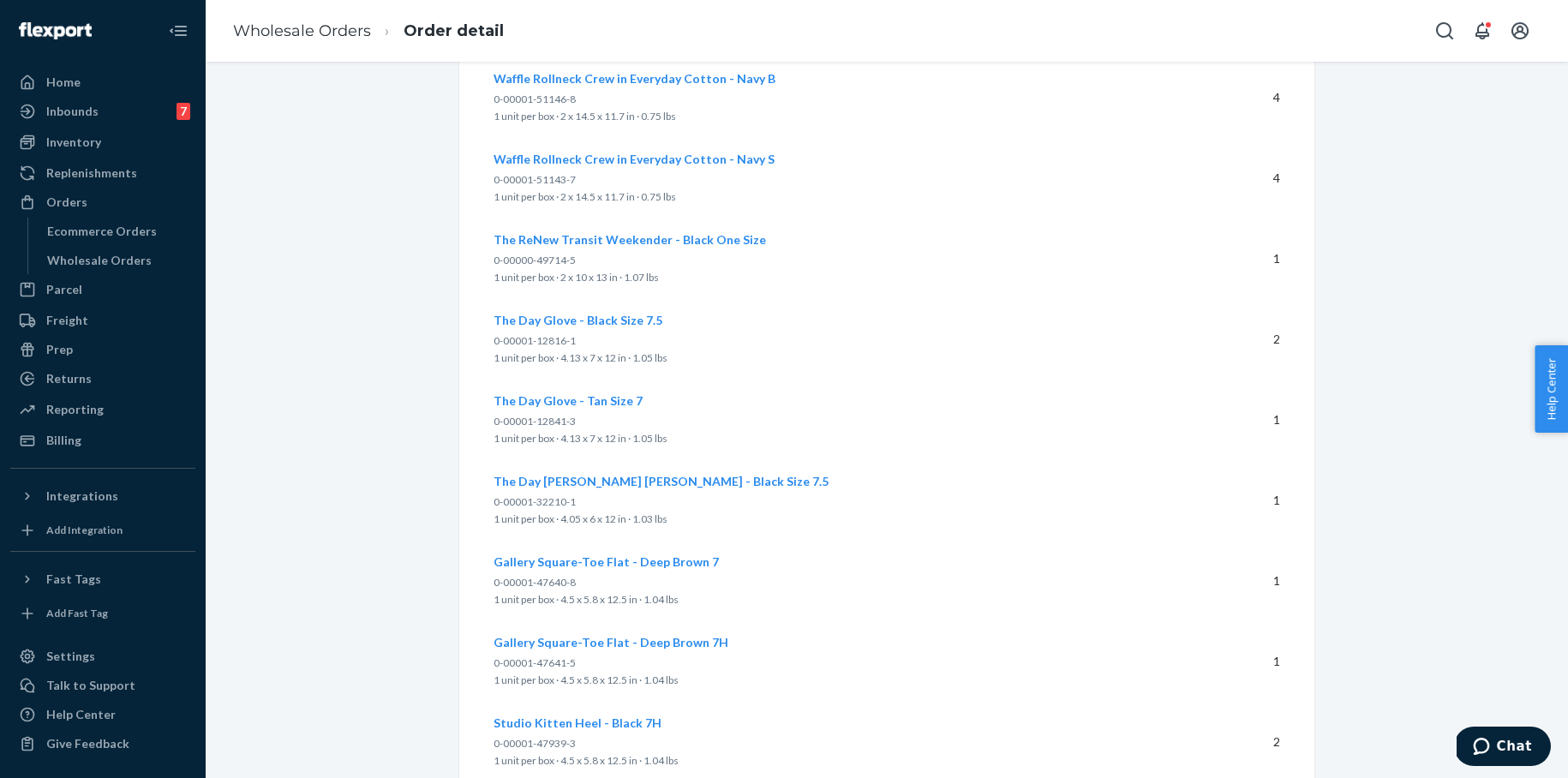
scroll to position [3009, 0]
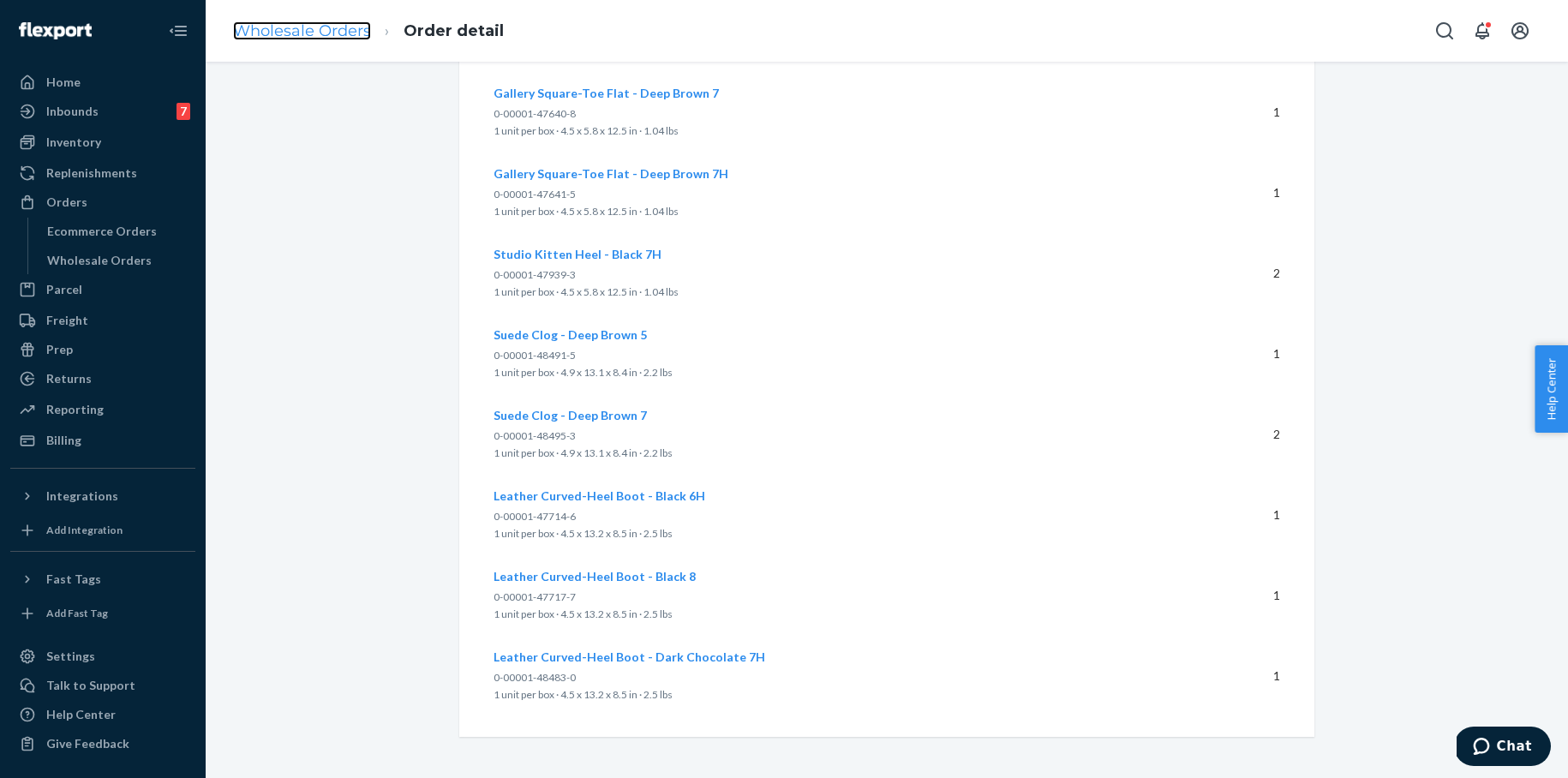
click at [321, 37] on link "Wholesale Orders" at bounding box center [302, 31] width 138 height 19
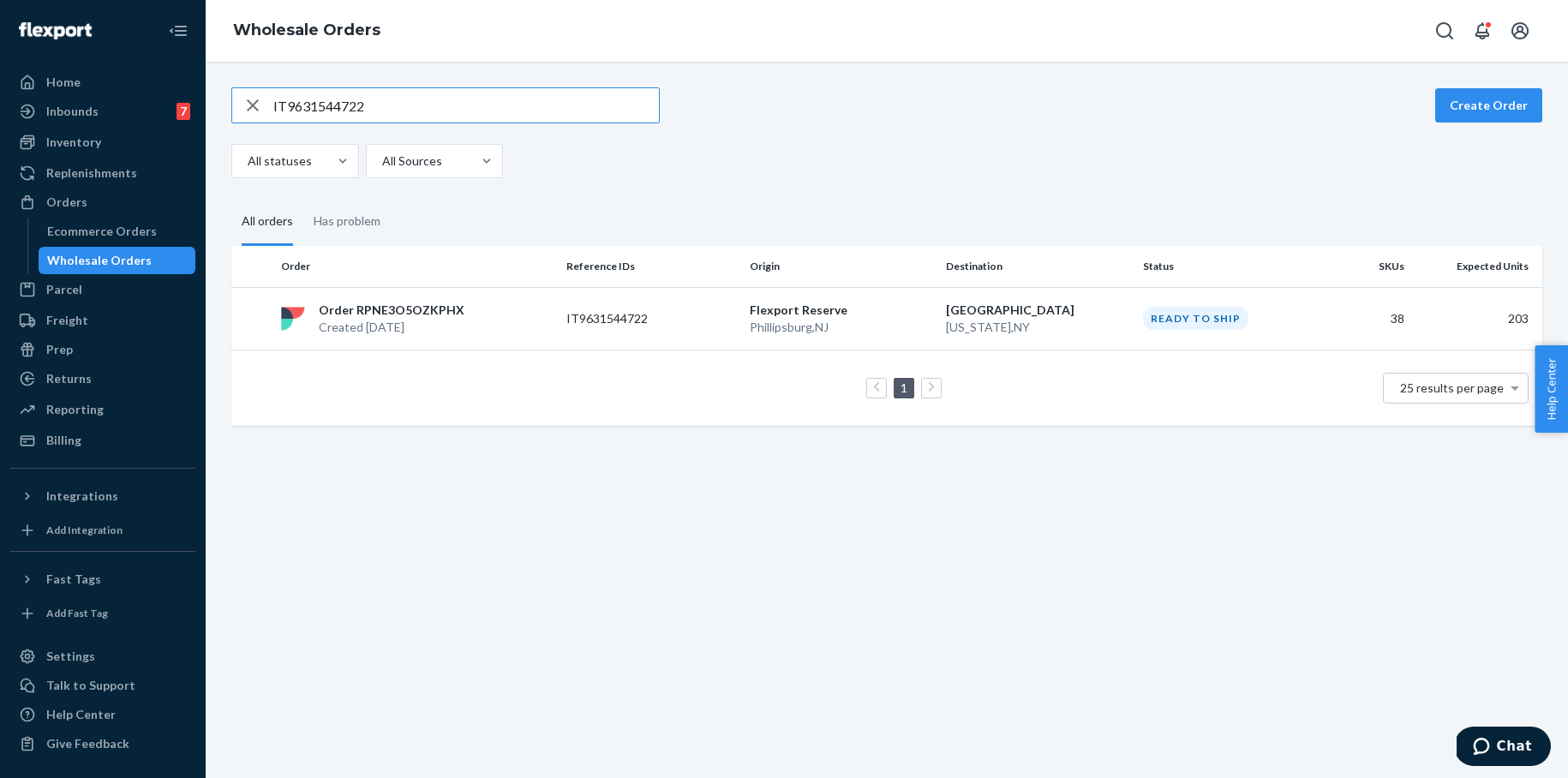
drag, startPoint x: 363, startPoint y: 106, endPoint x: 203, endPoint y: 92, distance: 160.6
click at [201, 93] on div "Home Inbounds 7 Shipping Plans Problems 7 Inventory Products Branded Packaging …" at bounding box center [784, 389] width 1568 height 778
type input "IT4850819257"
click at [978, 319] on p "BOSTON , MA" at bounding box center [1037, 327] width 183 height 17
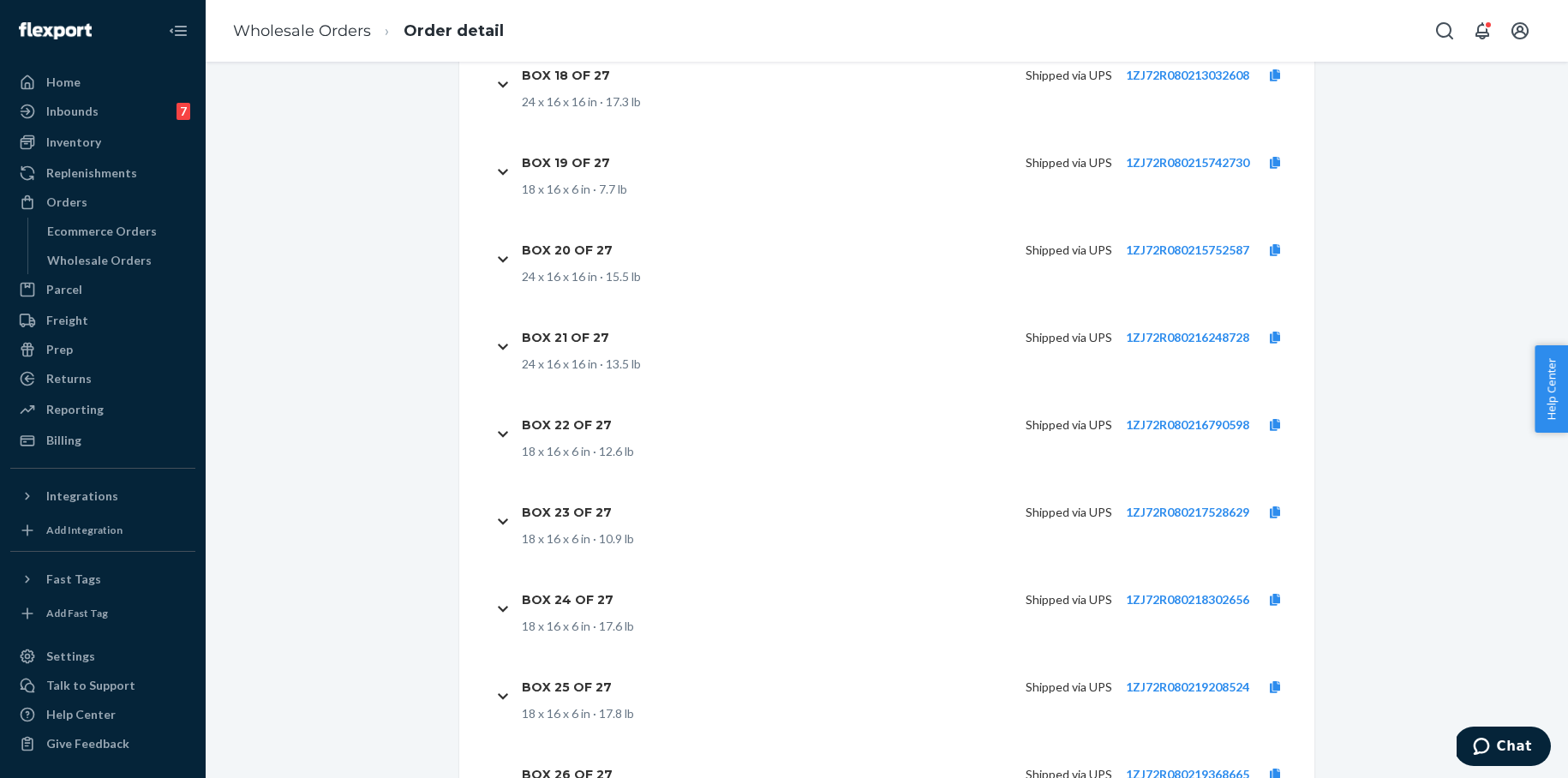
scroll to position [11098, 0]
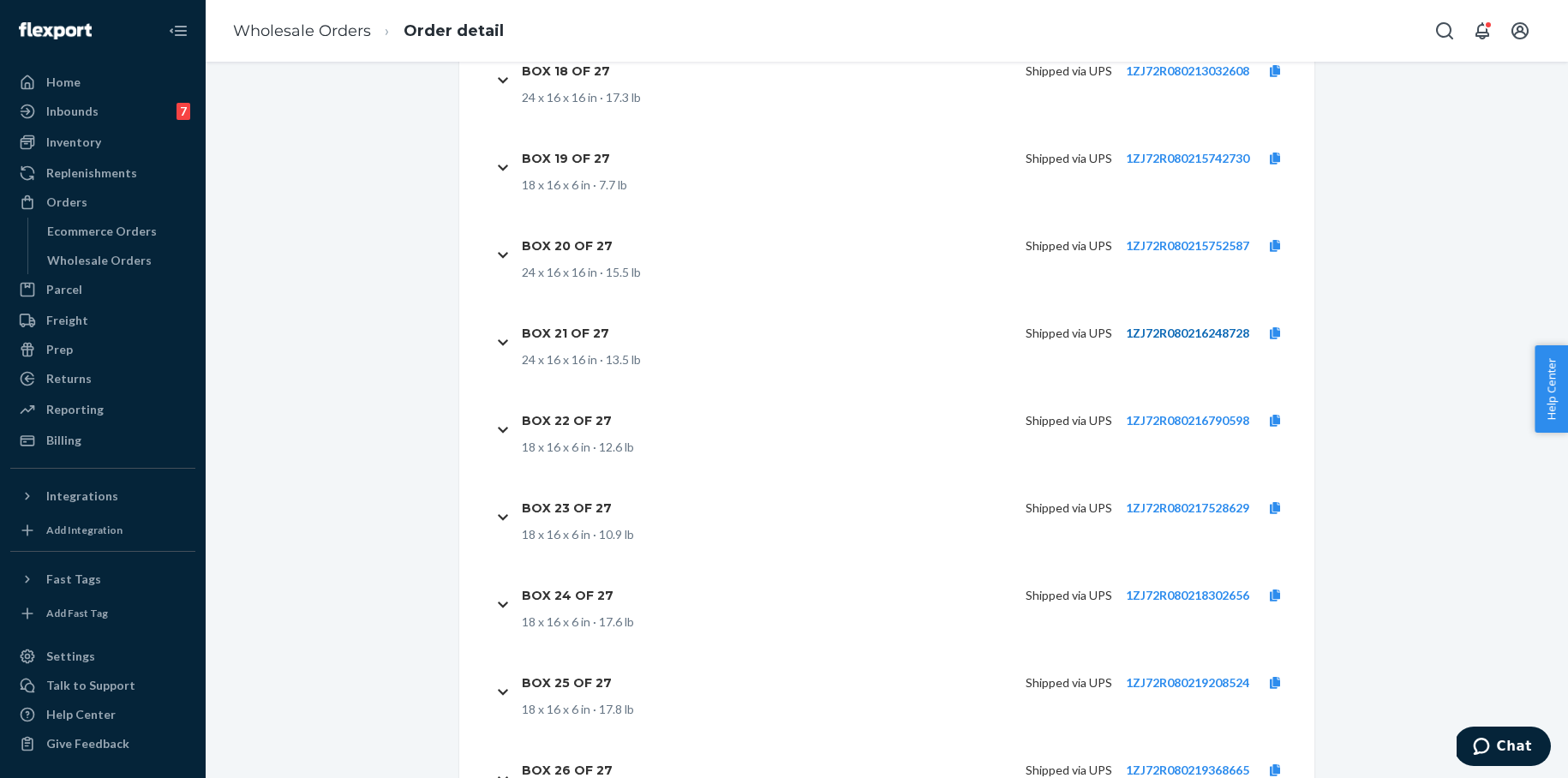
click at [1148, 331] on link "1ZJ72R080216248728" at bounding box center [1187, 332] width 123 height 15
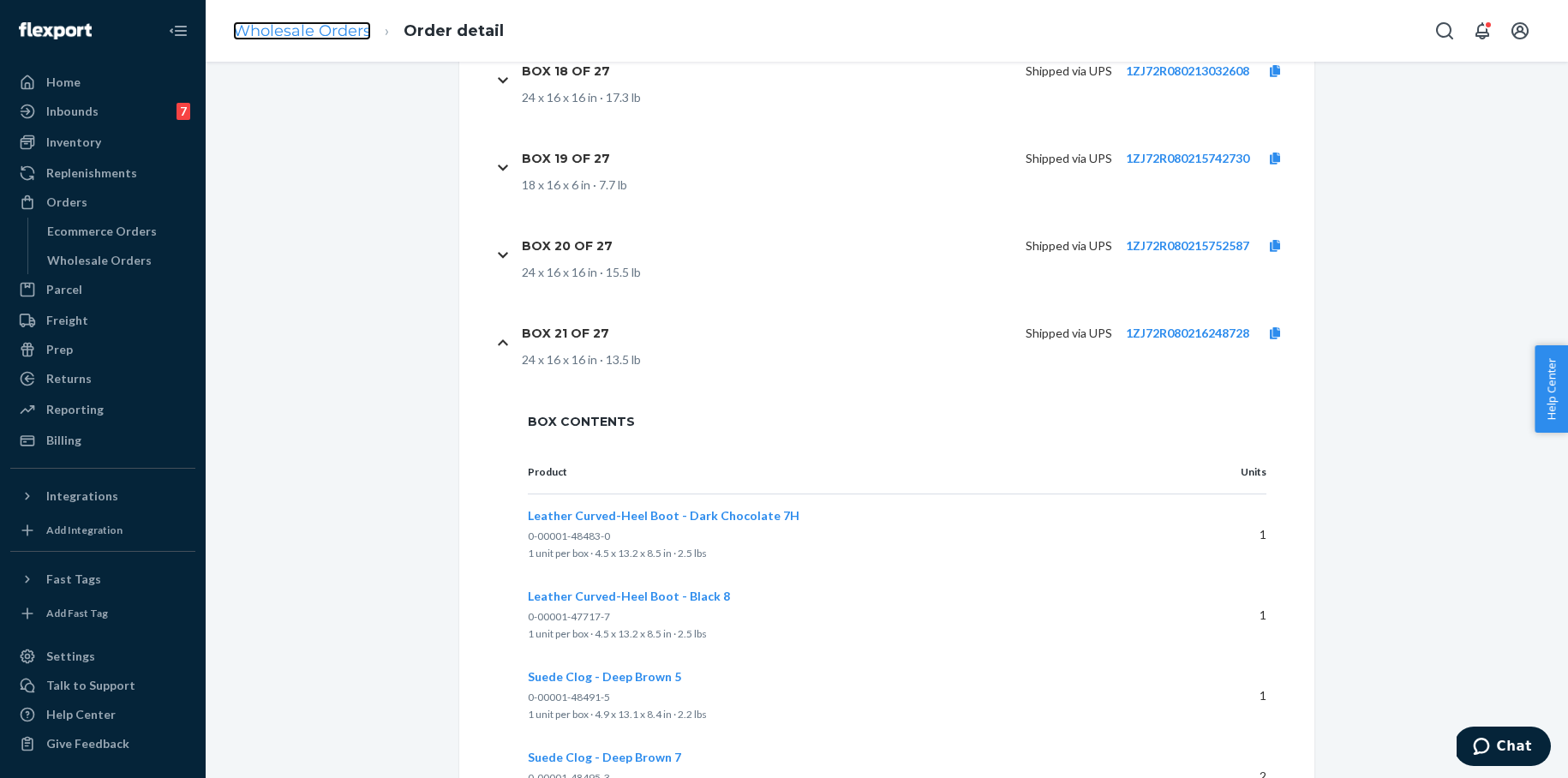
click at [357, 40] on link "Wholesale Orders" at bounding box center [302, 31] width 138 height 19
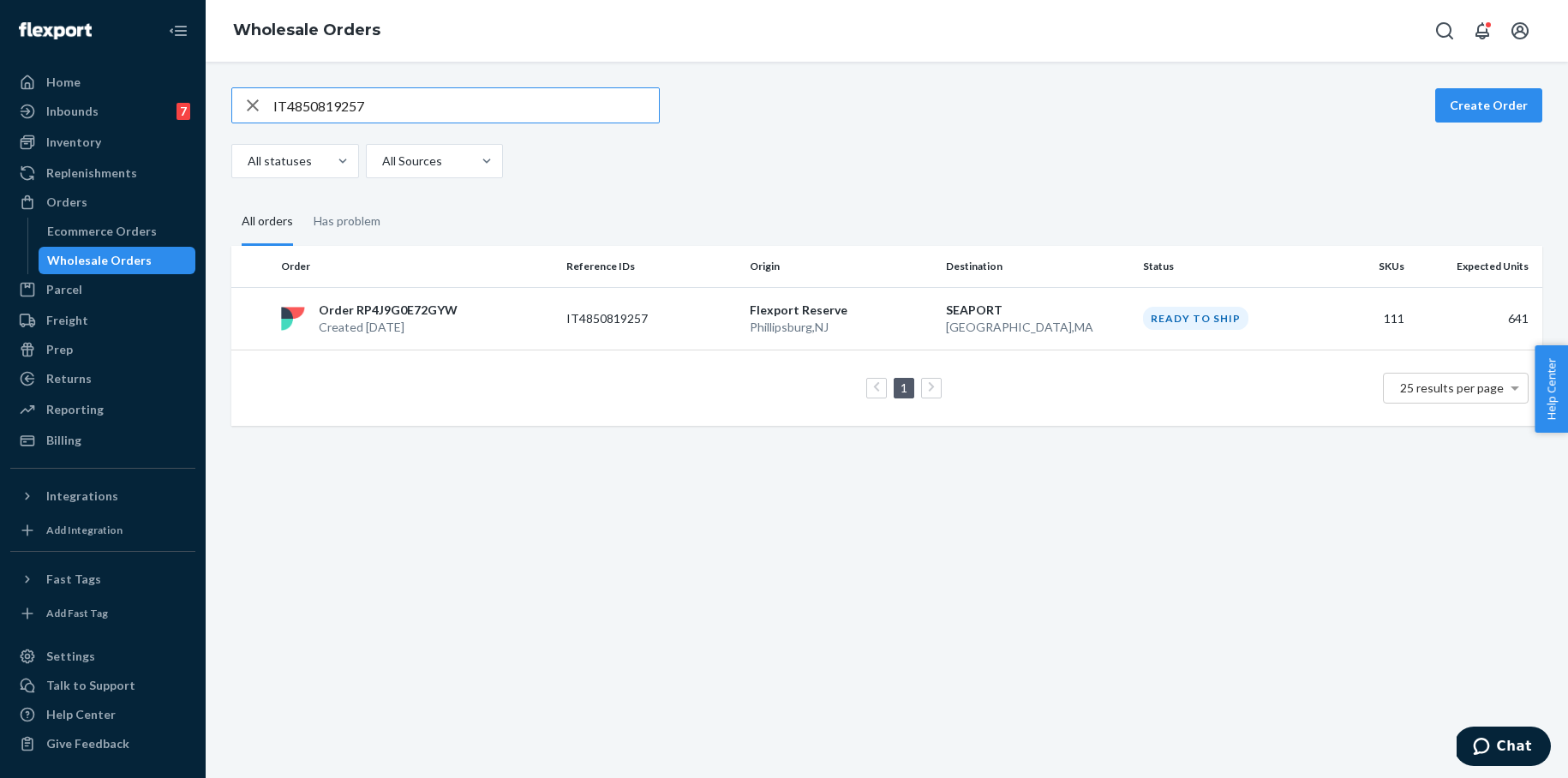
drag, startPoint x: 360, startPoint y: 104, endPoint x: 221, endPoint y: 107, distance: 139.0
click at [221, 107] on div "IT4850819257 Create Order All statuses All Sources All orders Has problem Order…" at bounding box center [887, 256] width 1337 height 338
type input "IT6010037995"
click at [427, 313] on p "Order RP1MDYHKMC1EL" at bounding box center [391, 310] width 145 height 17
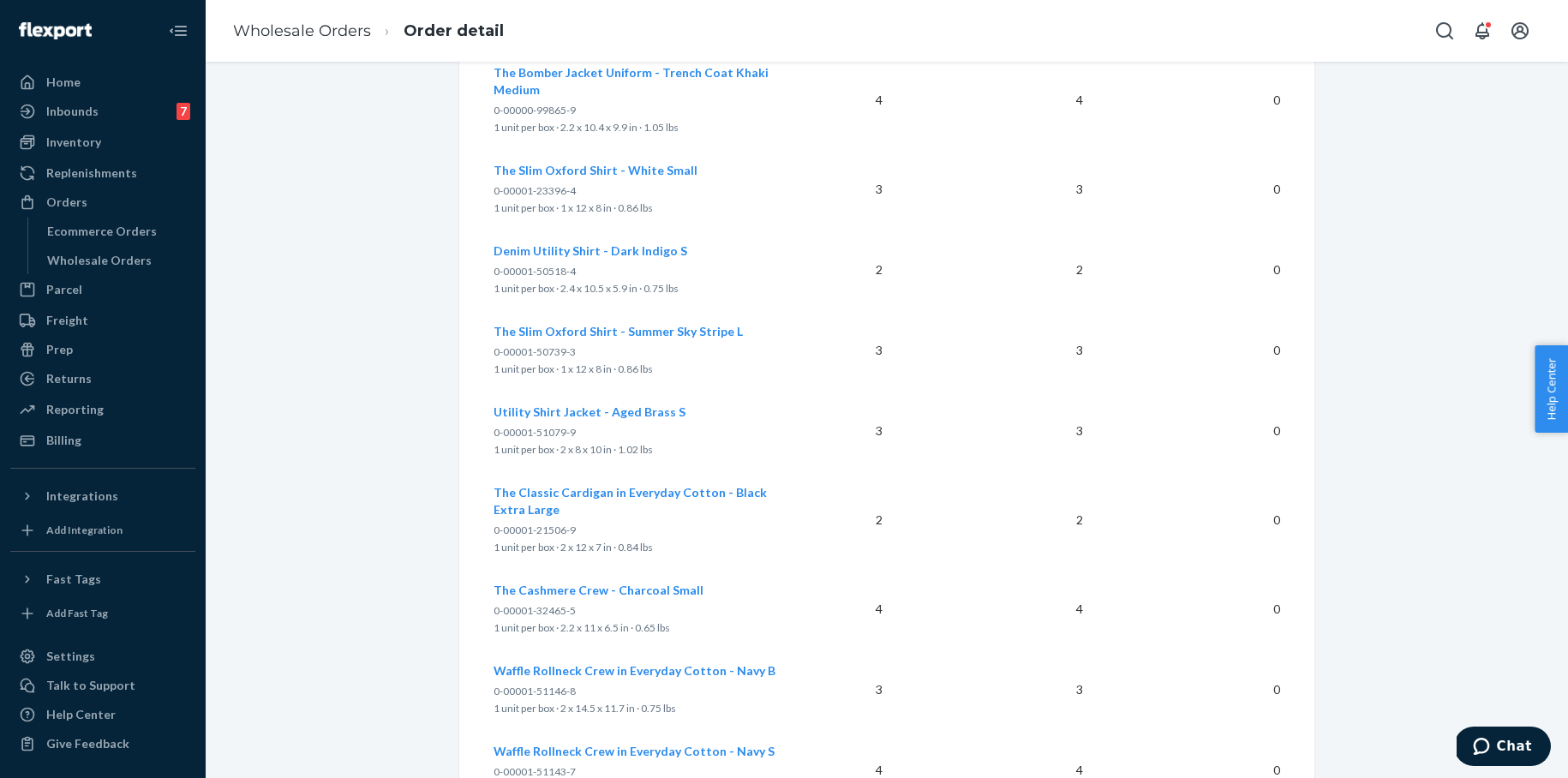
scroll to position [3662, 0]
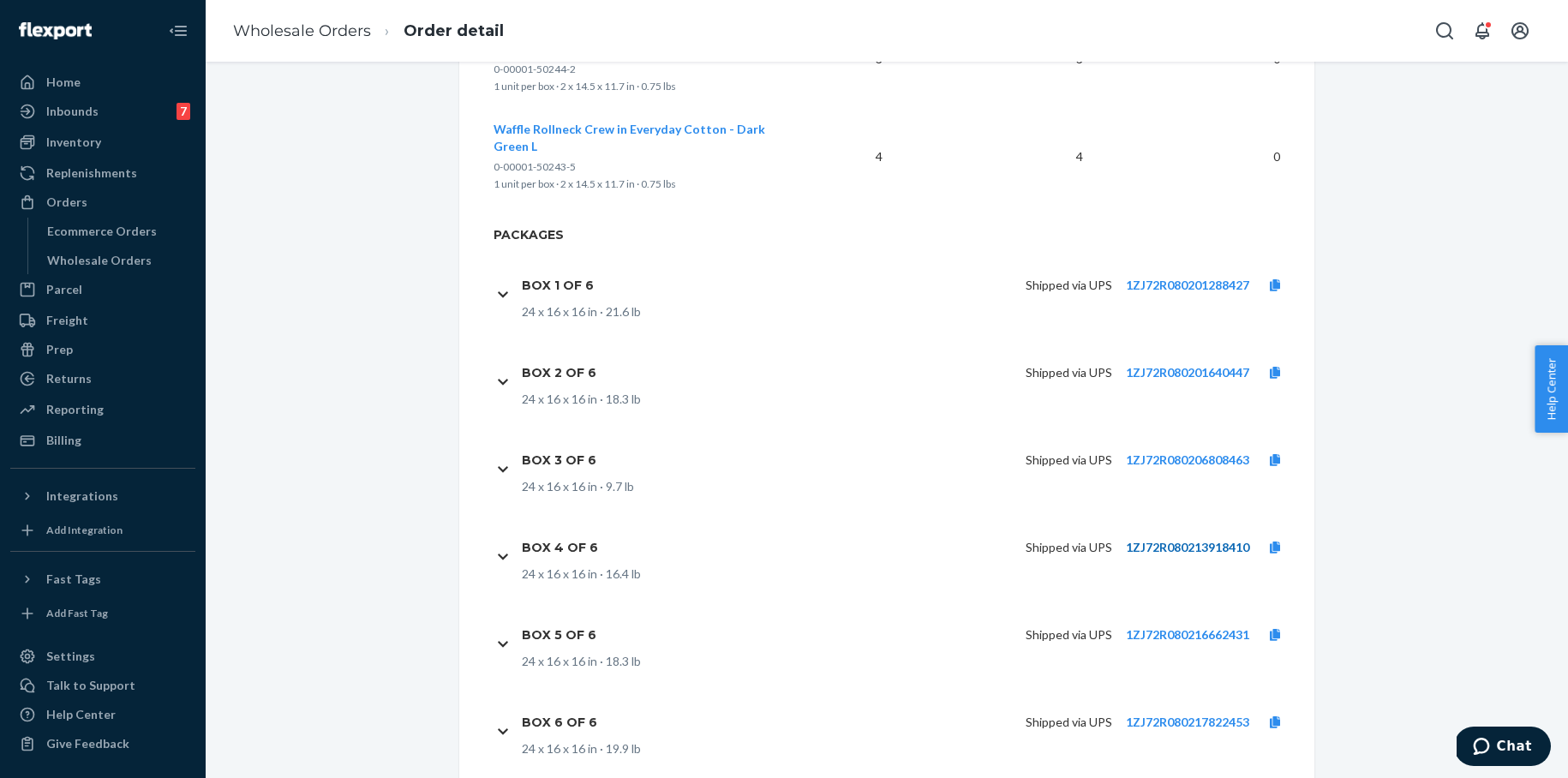
click at [1160, 540] on link "1ZJ72R080213918410" at bounding box center [1187, 547] width 123 height 15
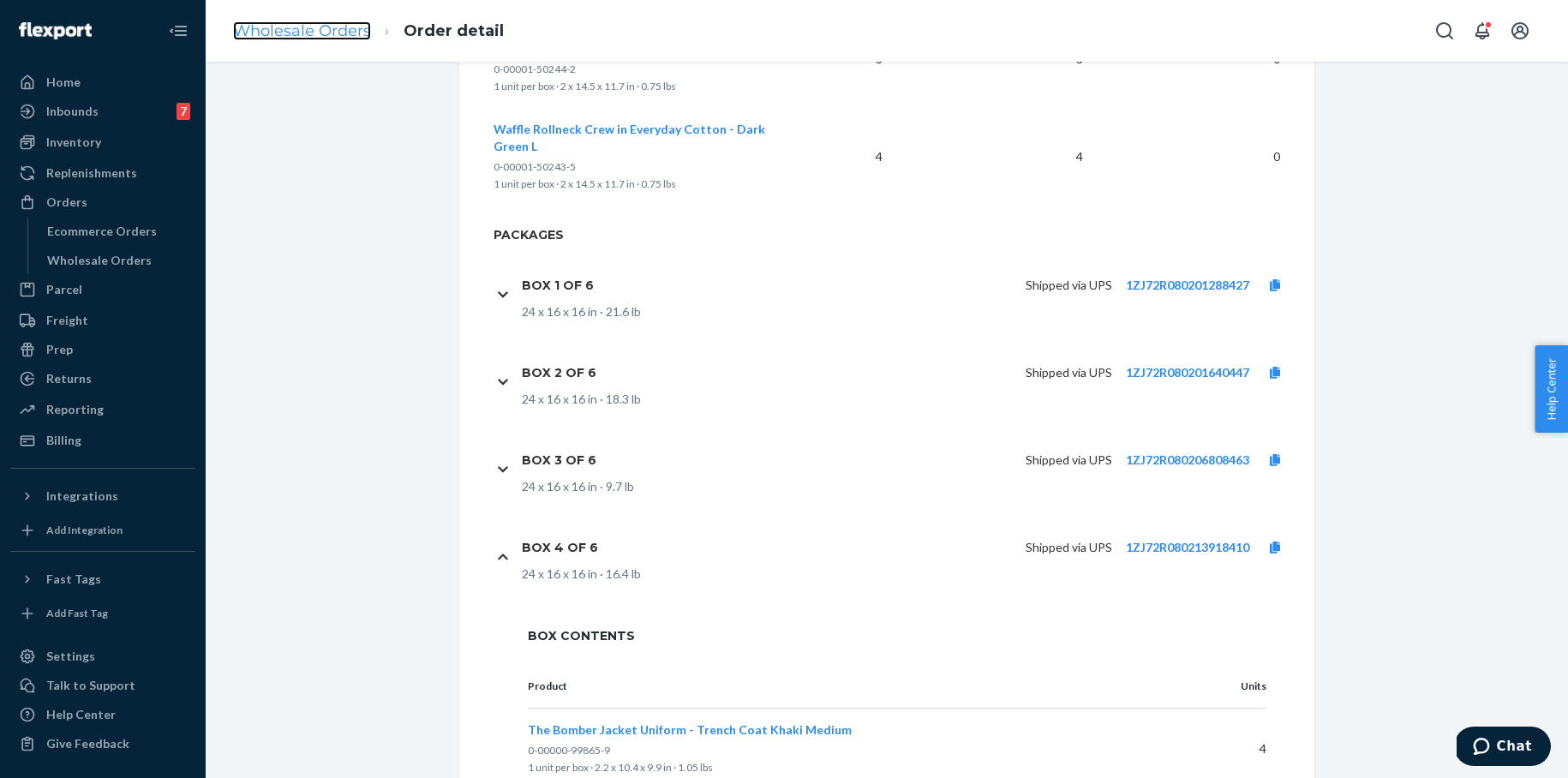
click at [306, 35] on link "Wholesale Orders" at bounding box center [302, 31] width 138 height 19
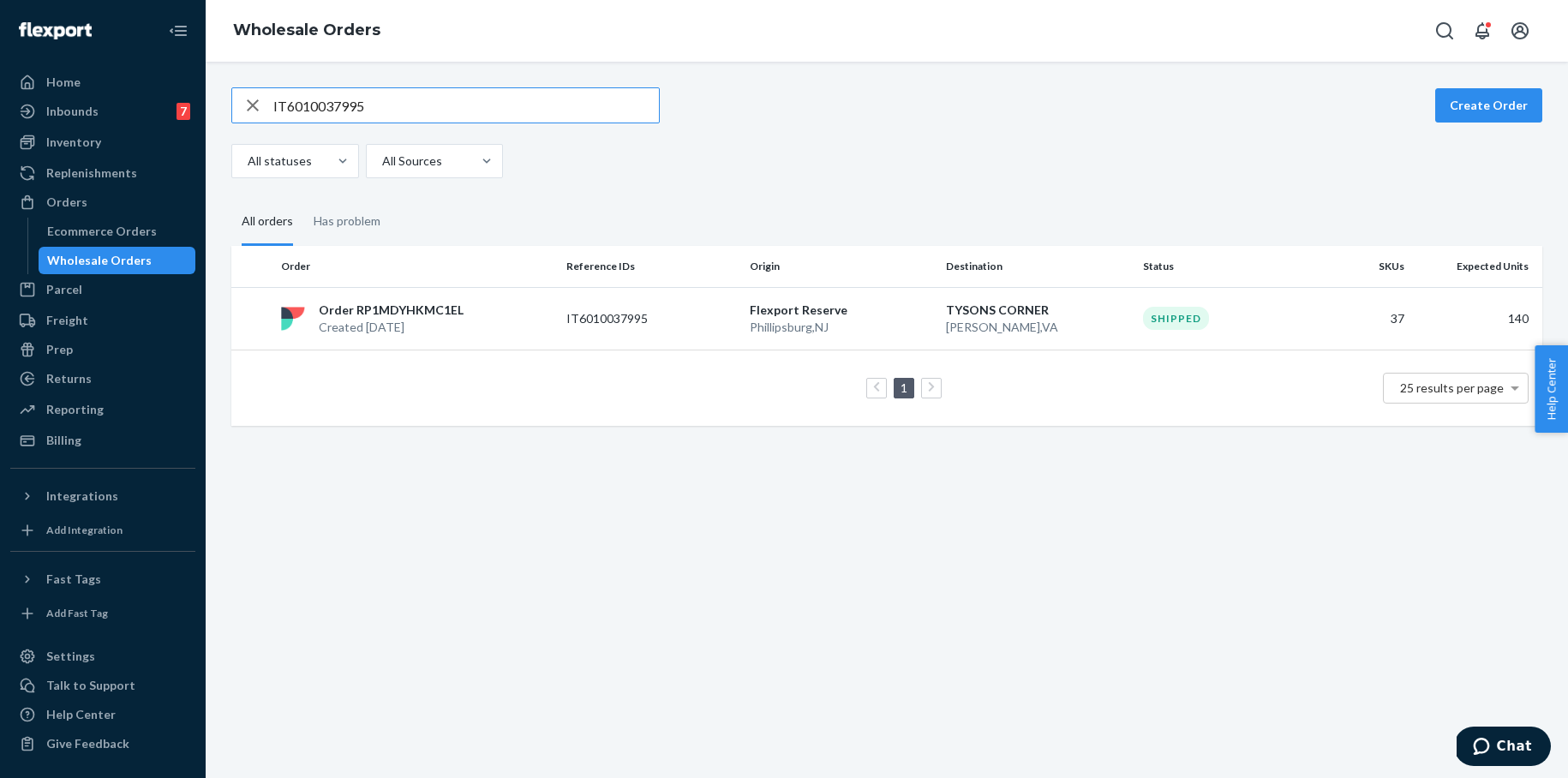
drag, startPoint x: 377, startPoint y: 108, endPoint x: 215, endPoint y: 98, distance: 162.3
click at [215, 98] on div "IT6010037995 Create Order All statuses All Sources All orders Has problem Order…" at bounding box center [886, 419] width 1362 height 716
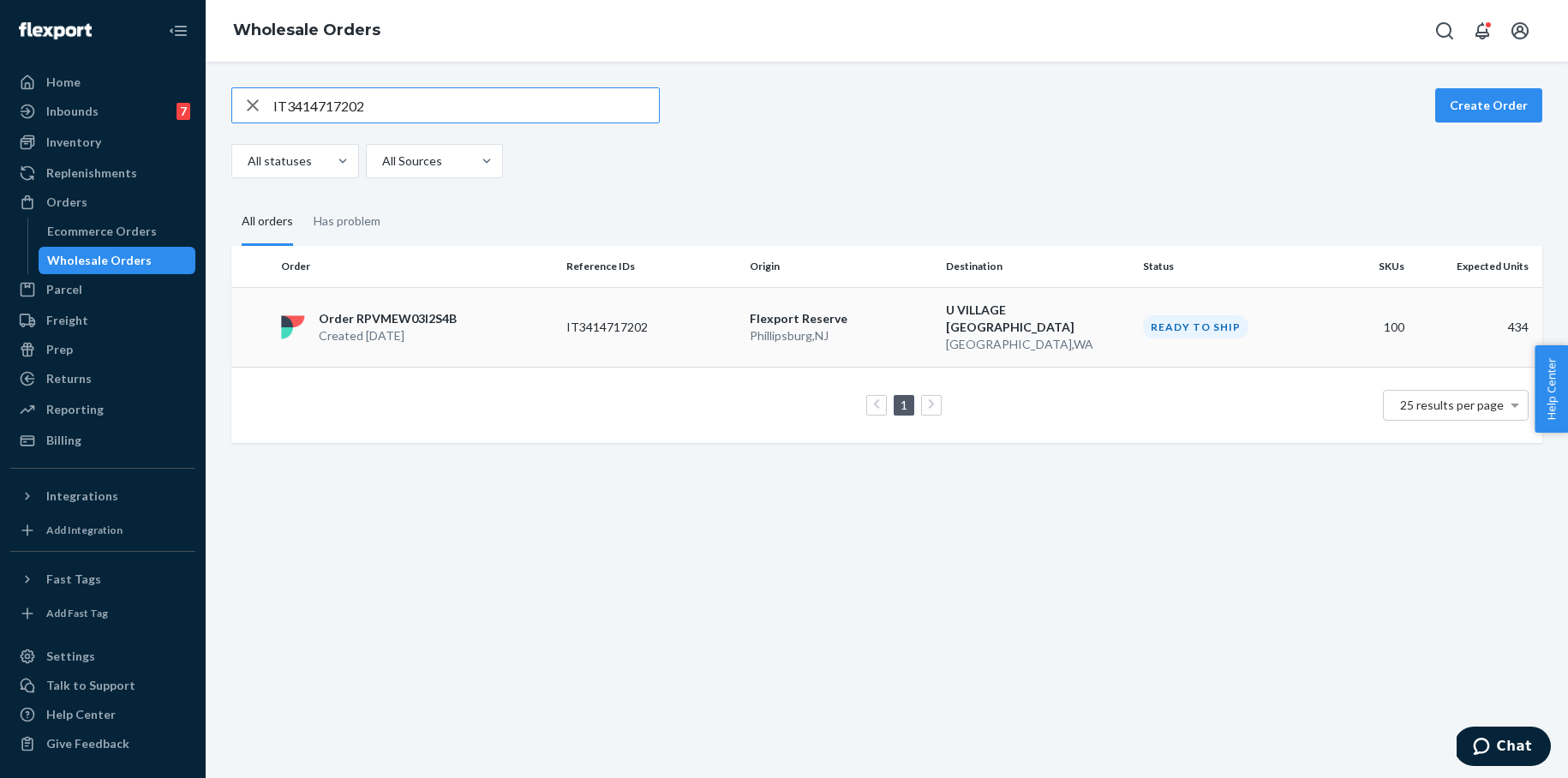
type input "IT3414717202"
click at [608, 319] on p "IT3414717202" at bounding box center [635, 327] width 137 height 17
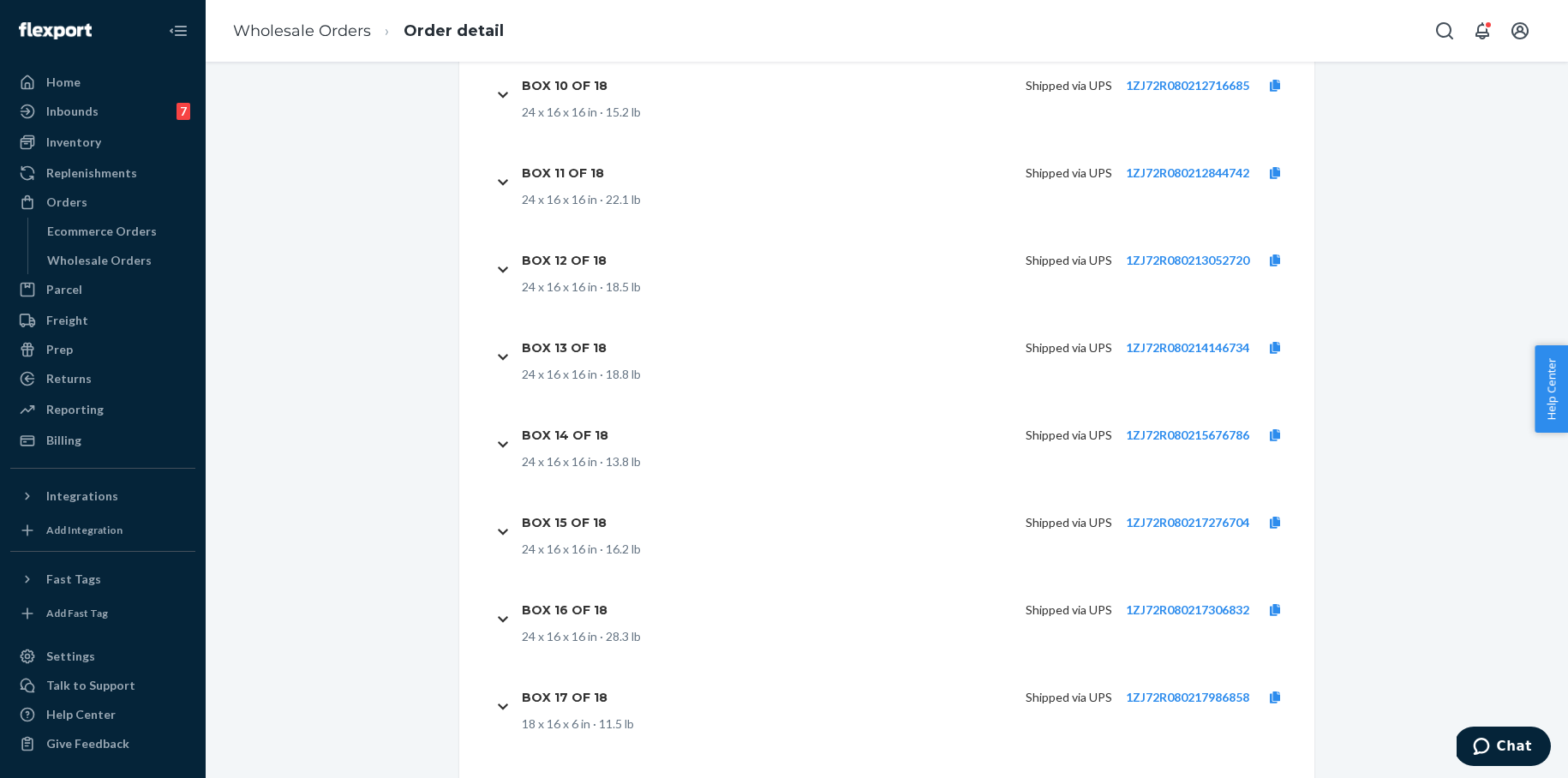
scroll to position [9612, 0]
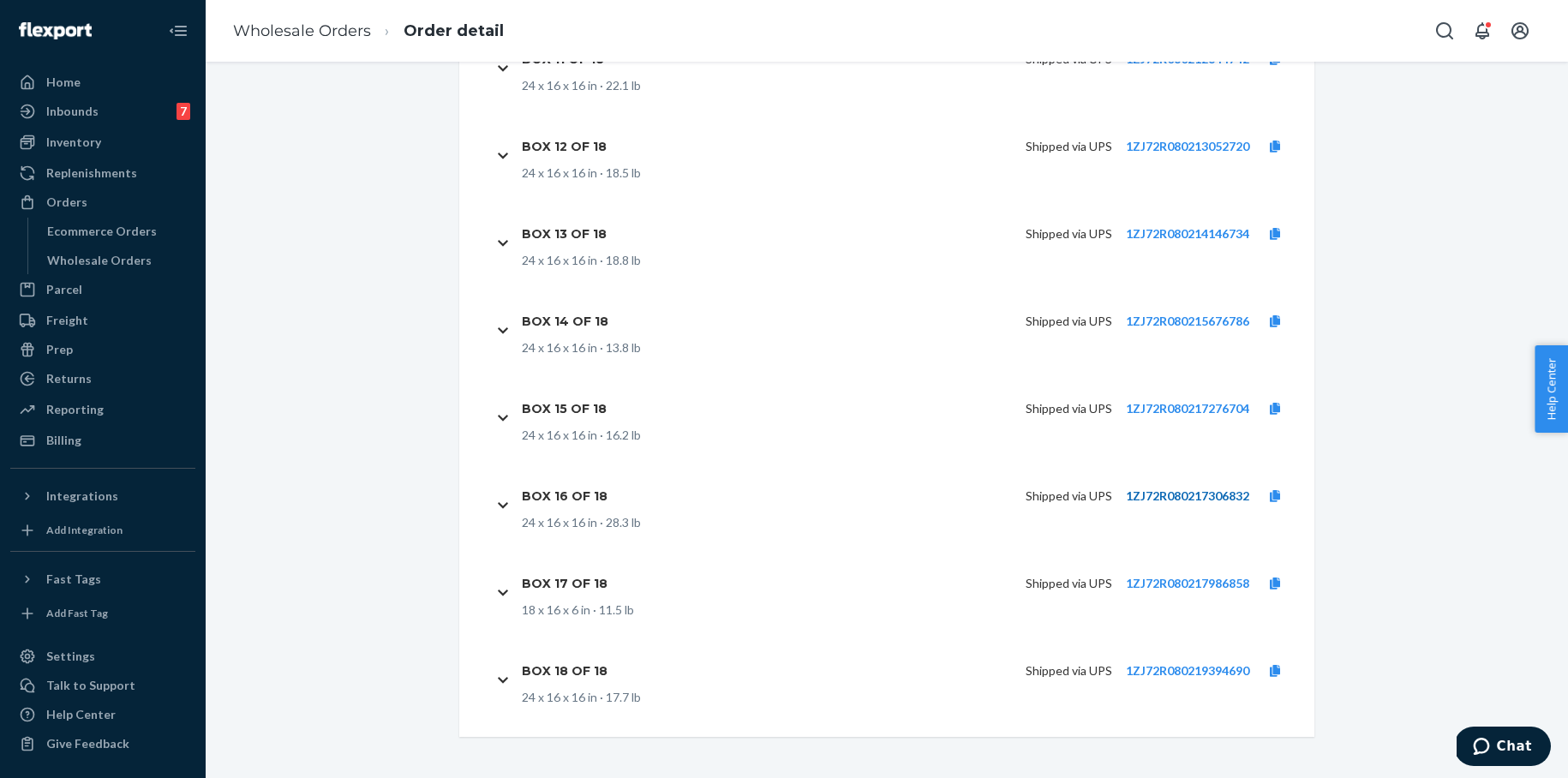
click at [1160, 490] on link "1ZJ72R080217306832" at bounding box center [1187, 495] width 123 height 15
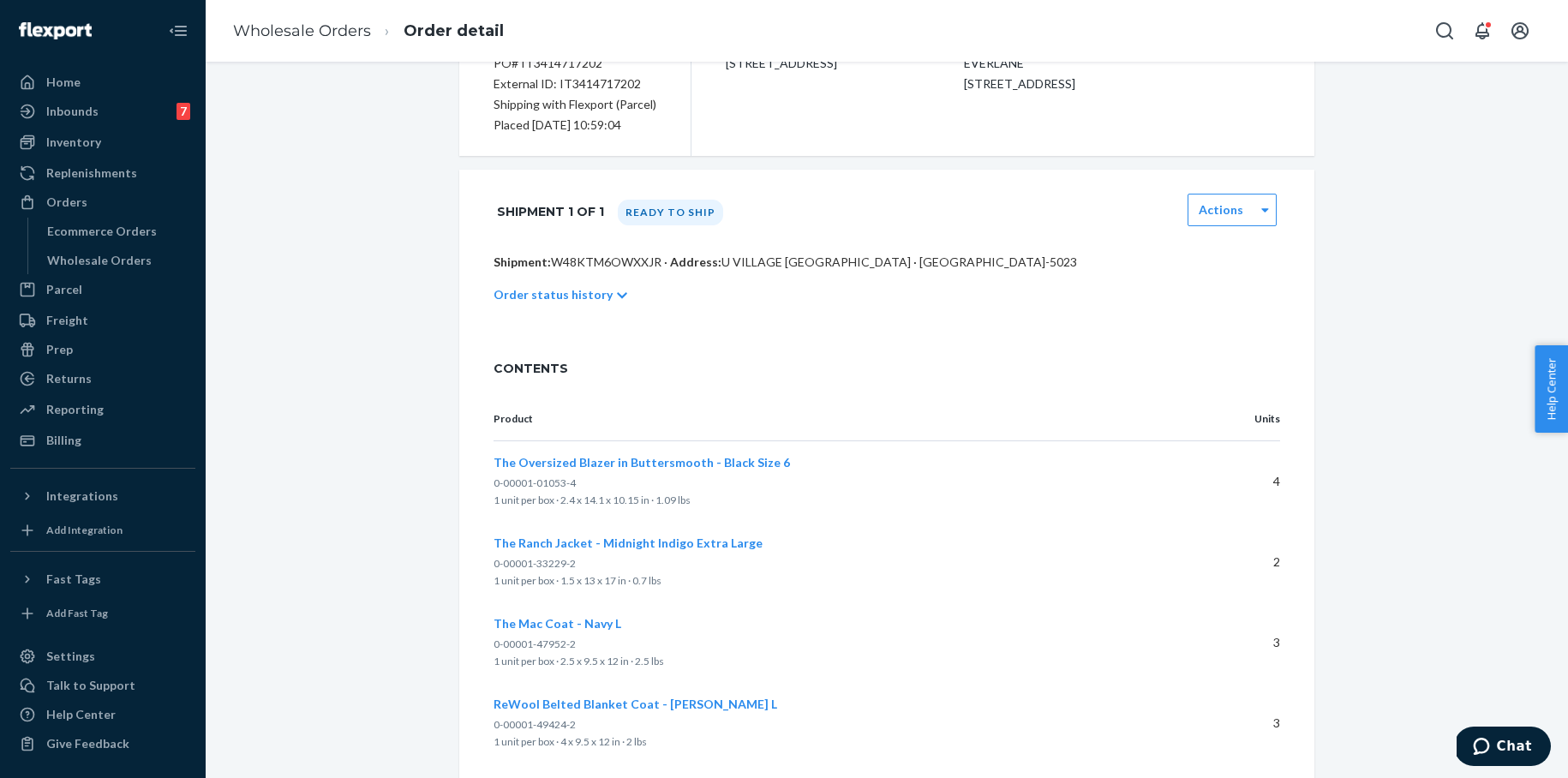
scroll to position [0, 0]
